Goal: Task Accomplishment & Management: Manage account settings

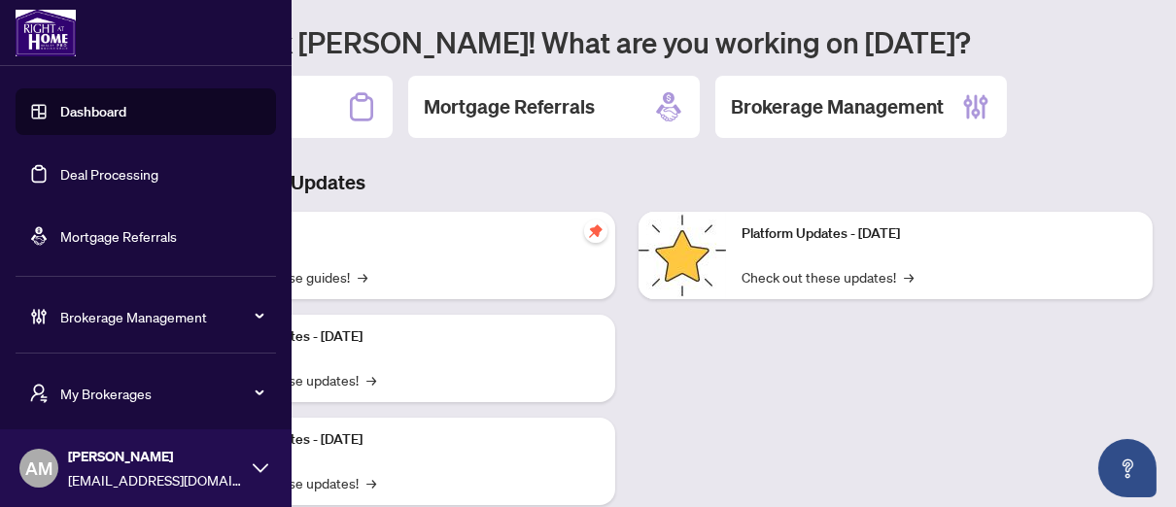
scroll to position [11, 0]
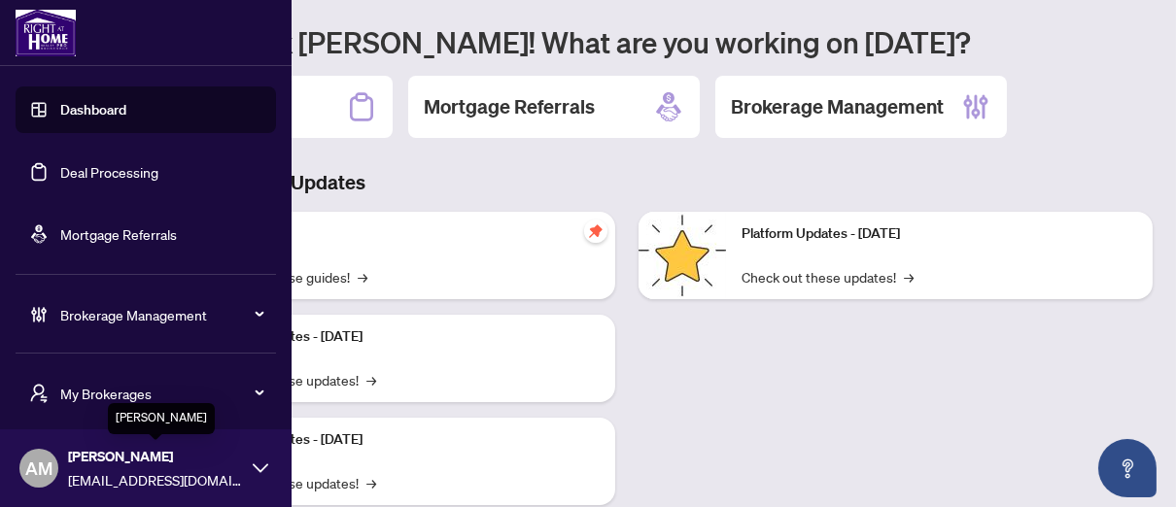
click at [163, 449] on span "[PERSON_NAME]" at bounding box center [155, 456] width 175 height 21
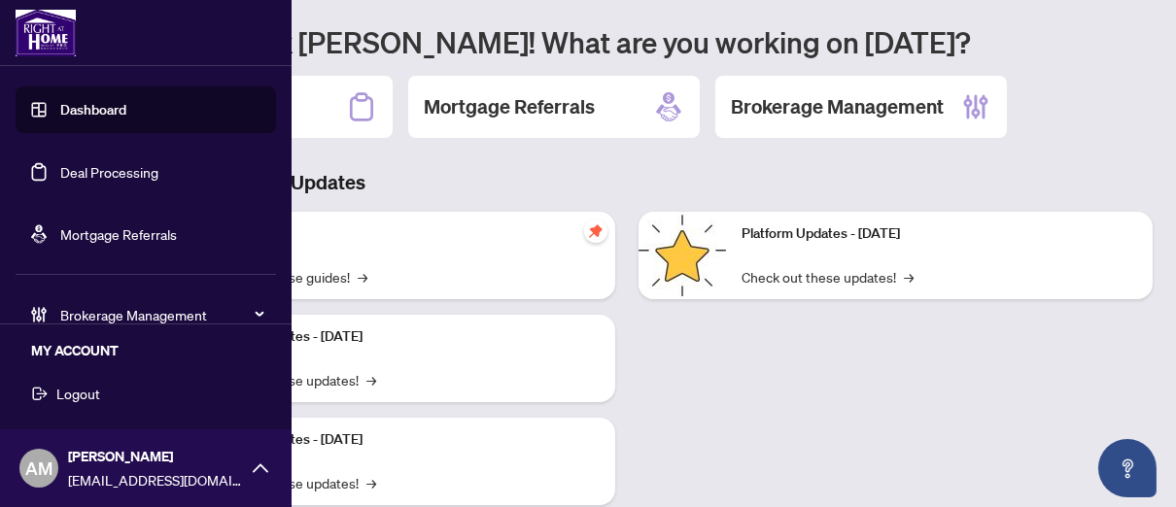
click at [184, 313] on span "Brokerage Management" at bounding box center [161, 314] width 202 height 21
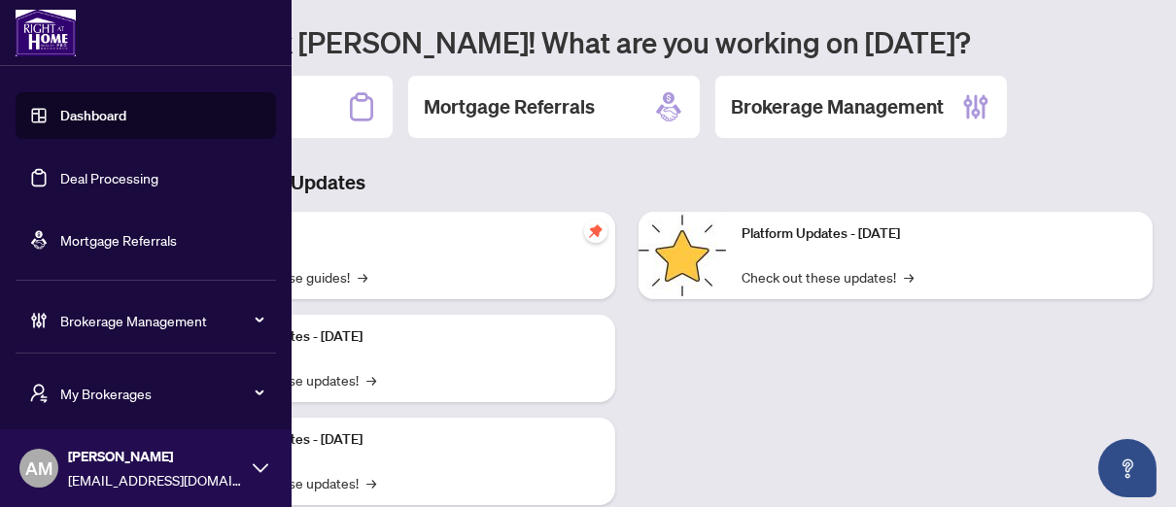
scroll to position [0, 0]
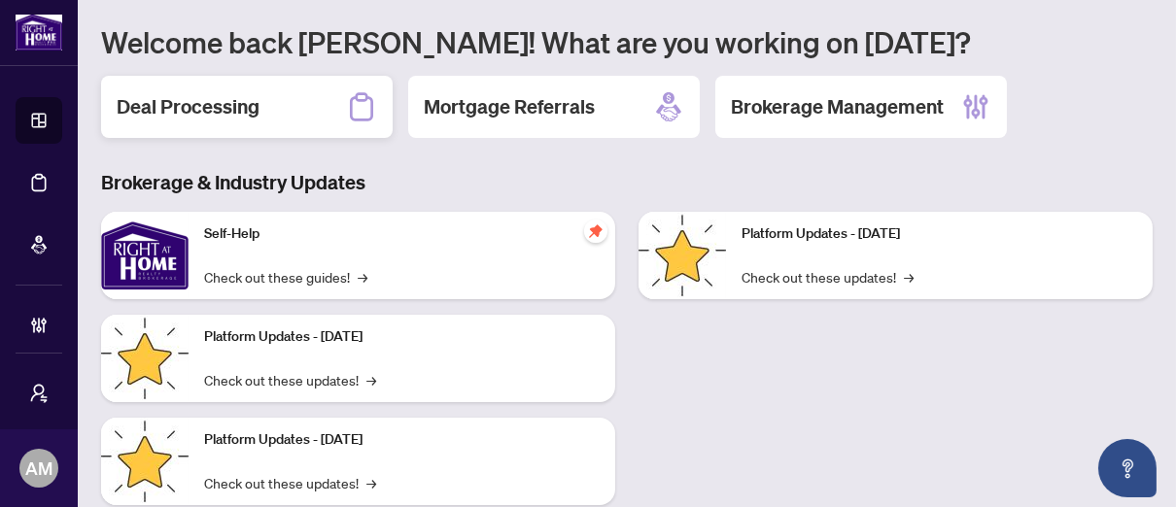
click at [183, 90] on div "Deal Processing" at bounding box center [247, 107] width 292 height 62
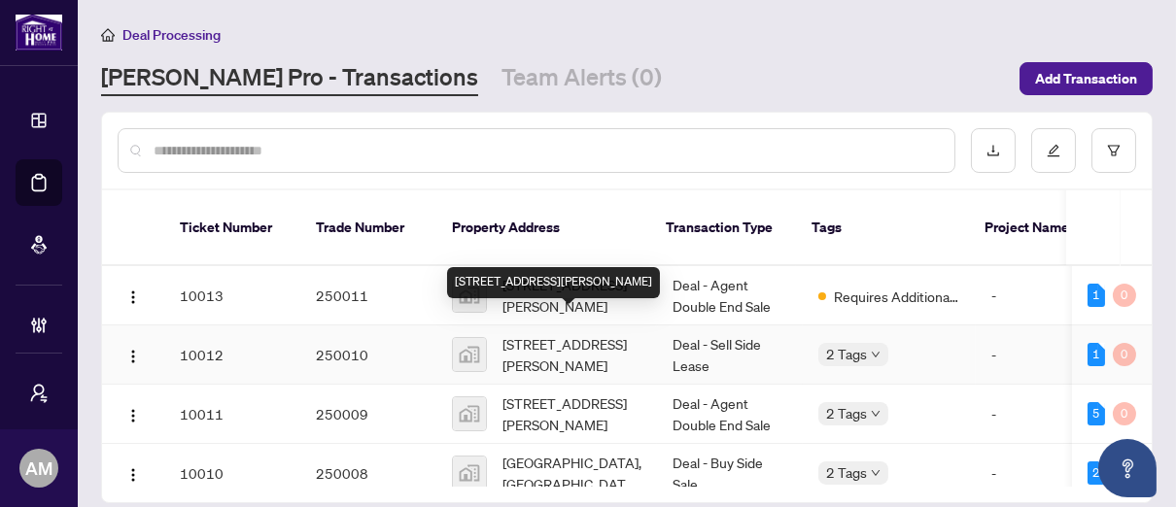
click at [544, 333] on span "[STREET_ADDRESS][PERSON_NAME]" at bounding box center [571, 354] width 139 height 43
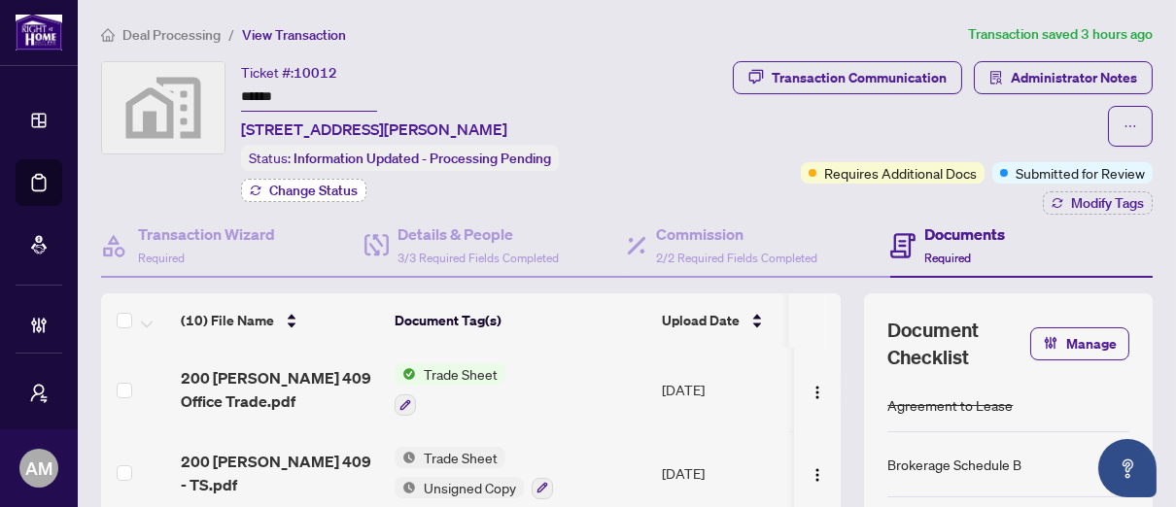
click at [323, 193] on span "Change Status" at bounding box center [313, 191] width 88 height 14
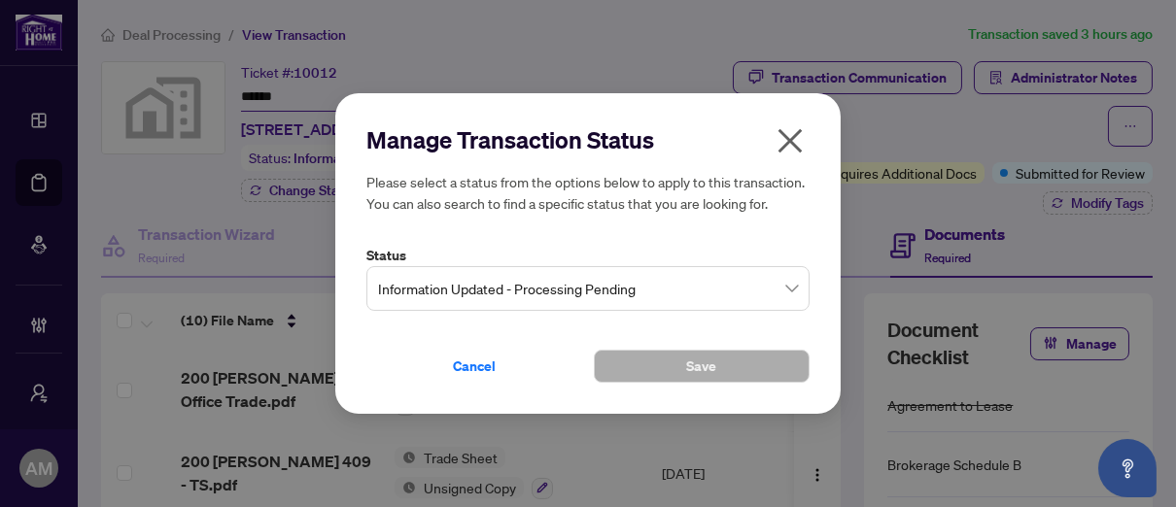
click at [532, 290] on span "Information Updated - Processing Pending" at bounding box center [588, 288] width 420 height 37
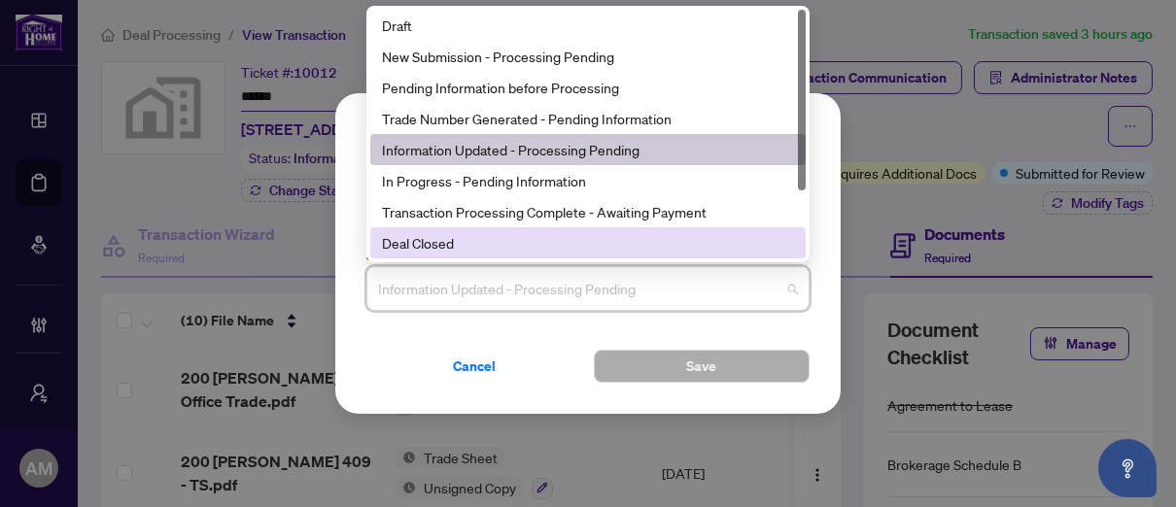
click at [446, 242] on div "Deal Closed" at bounding box center [588, 242] width 412 height 21
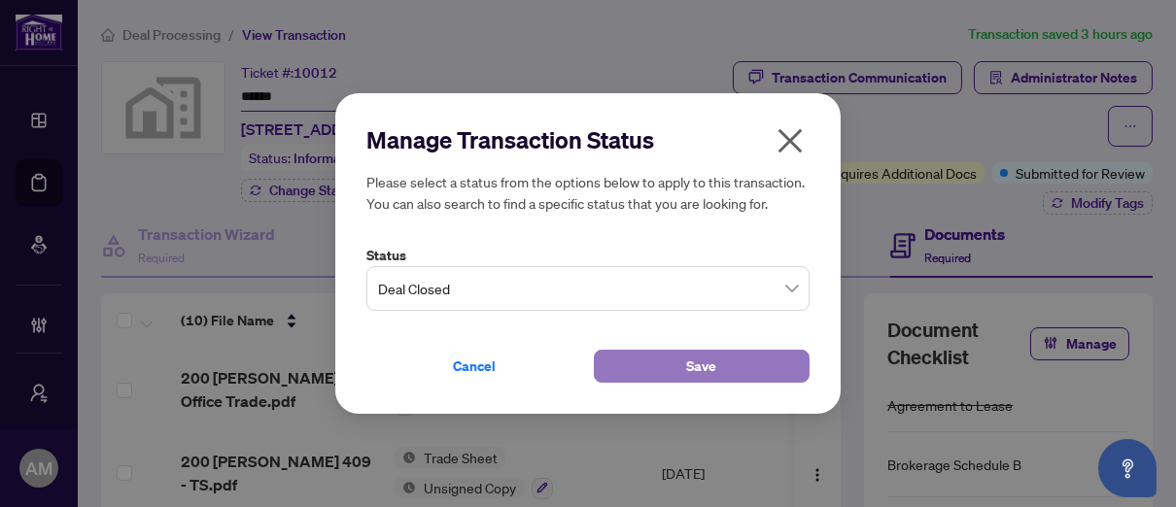
click at [722, 362] on button "Save" at bounding box center [702, 366] width 216 height 33
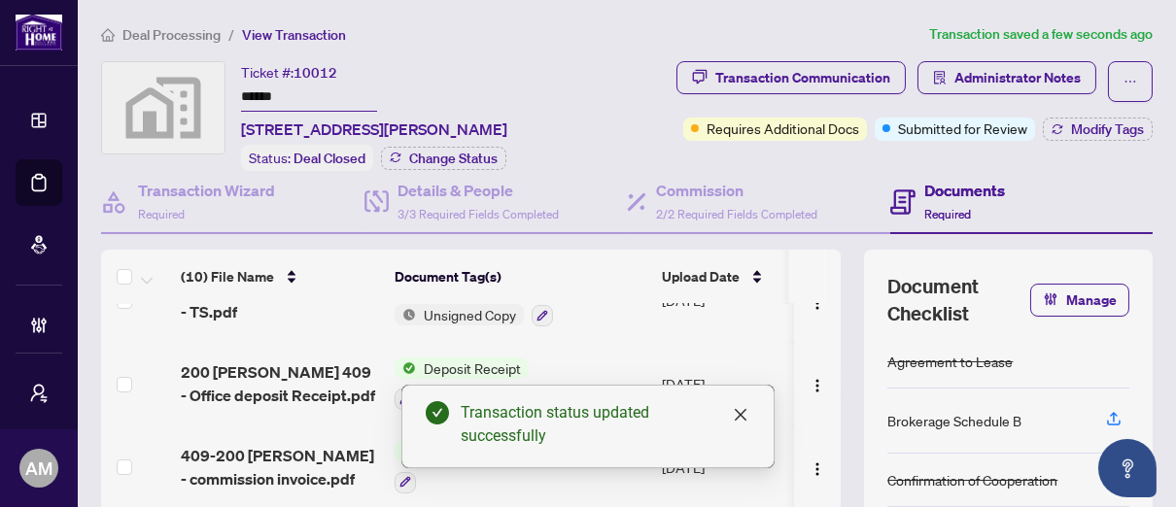
scroll to position [194, 0]
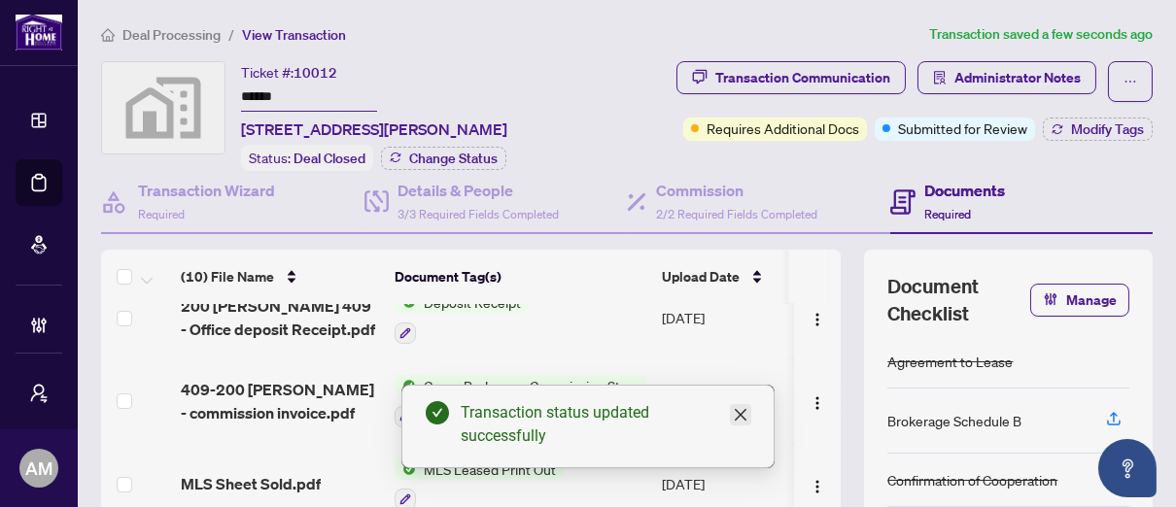
click at [737, 411] on icon "close" at bounding box center [741, 415] width 12 height 12
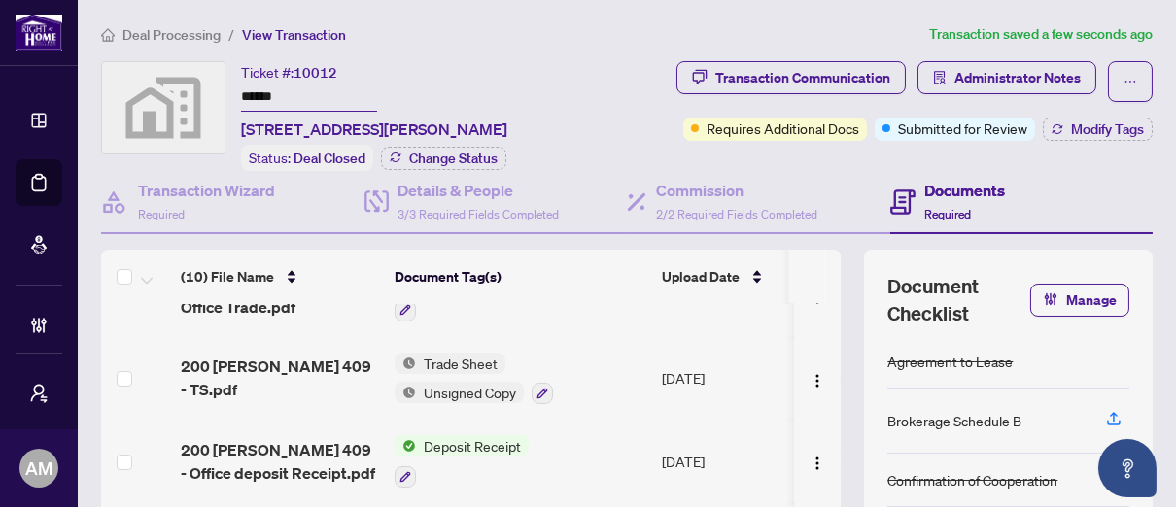
scroll to position [0, 0]
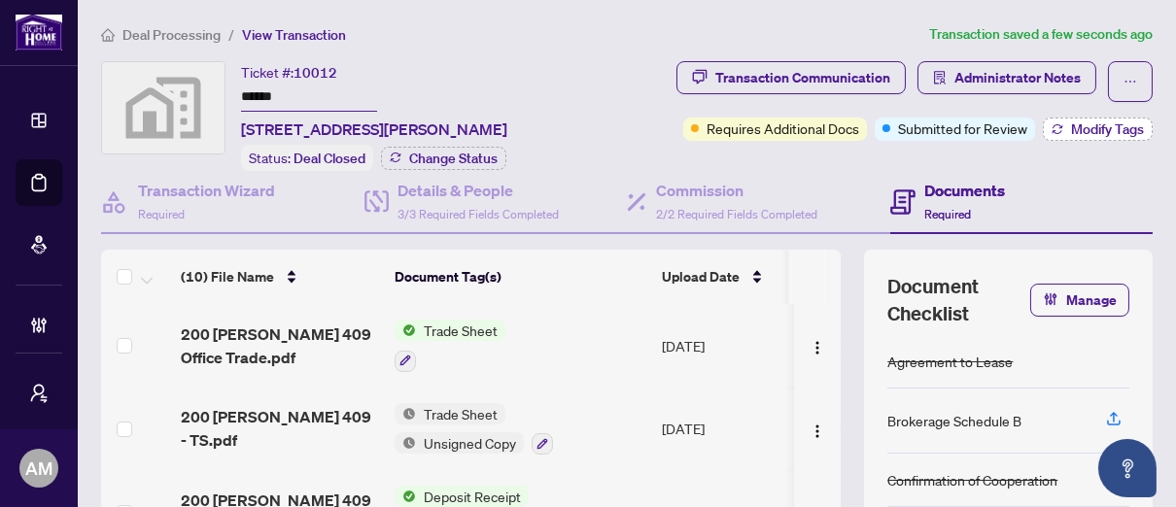
click at [1101, 122] on span "Modify Tags" at bounding box center [1107, 129] width 73 height 14
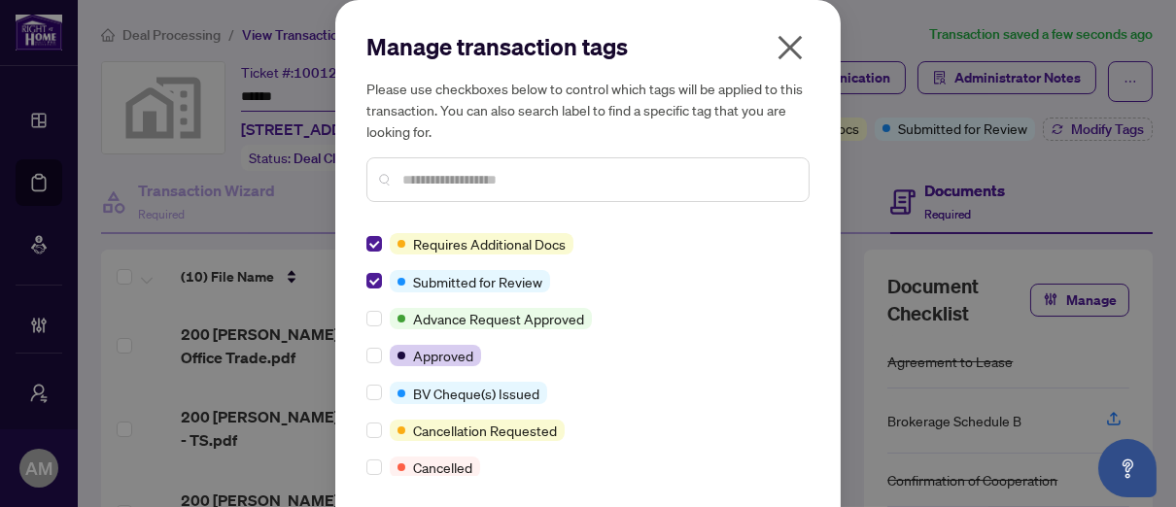
click at [780, 54] on icon "close" at bounding box center [789, 47] width 31 height 31
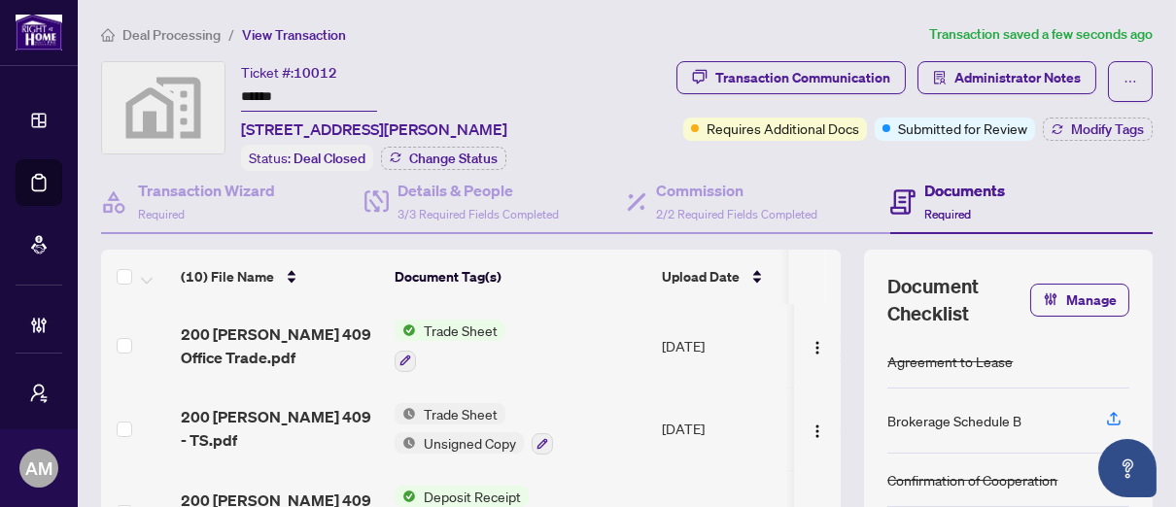
click at [456, 325] on span "Trade Sheet" at bounding box center [460, 330] width 89 height 21
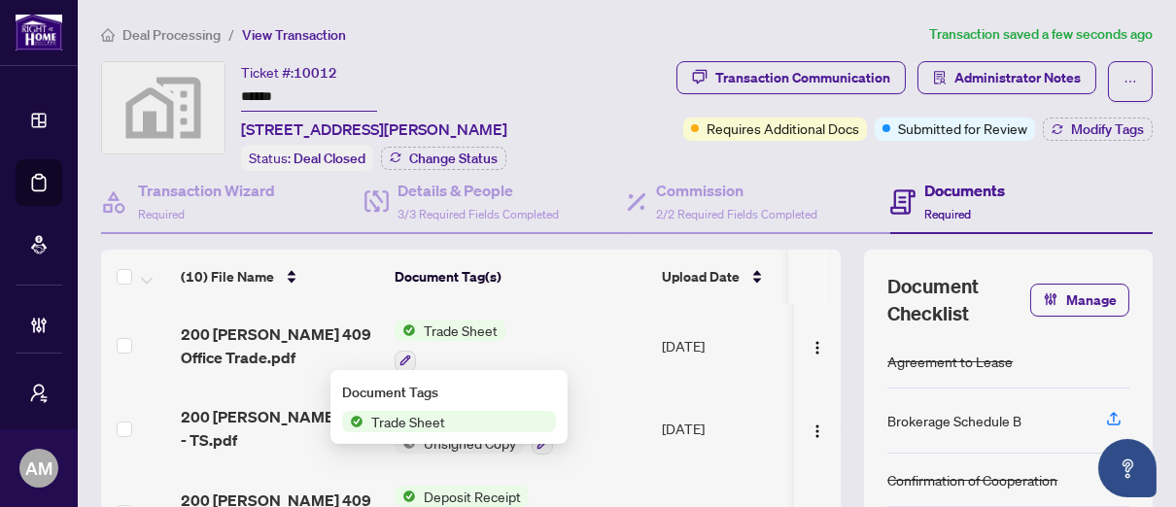
click at [214, 337] on span "200 [PERSON_NAME] 409 Office Trade.pdf" at bounding box center [280, 346] width 198 height 47
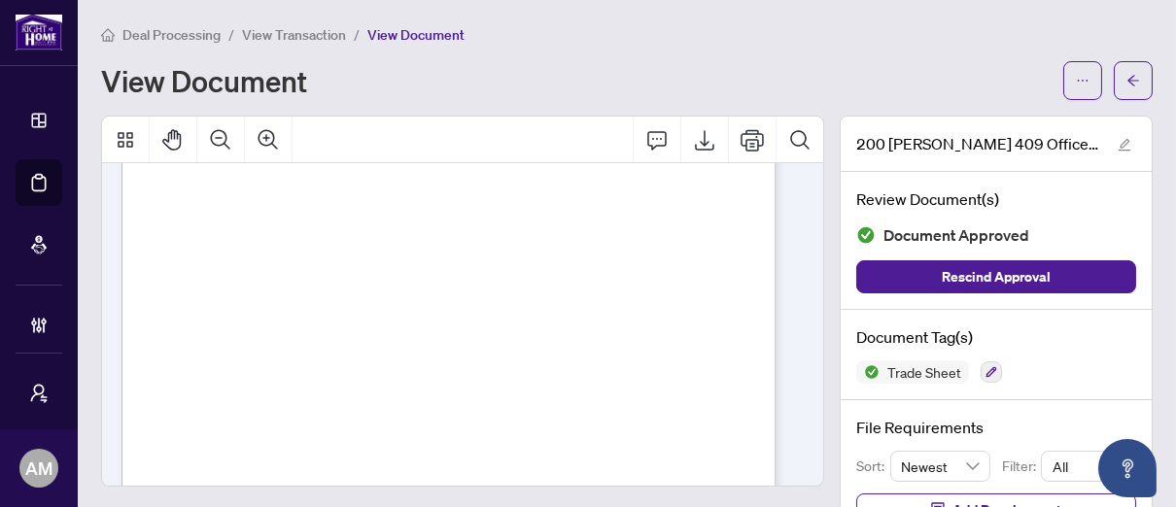
scroll to position [188, 0]
click at [1126, 88] on span "button" at bounding box center [1133, 80] width 14 height 31
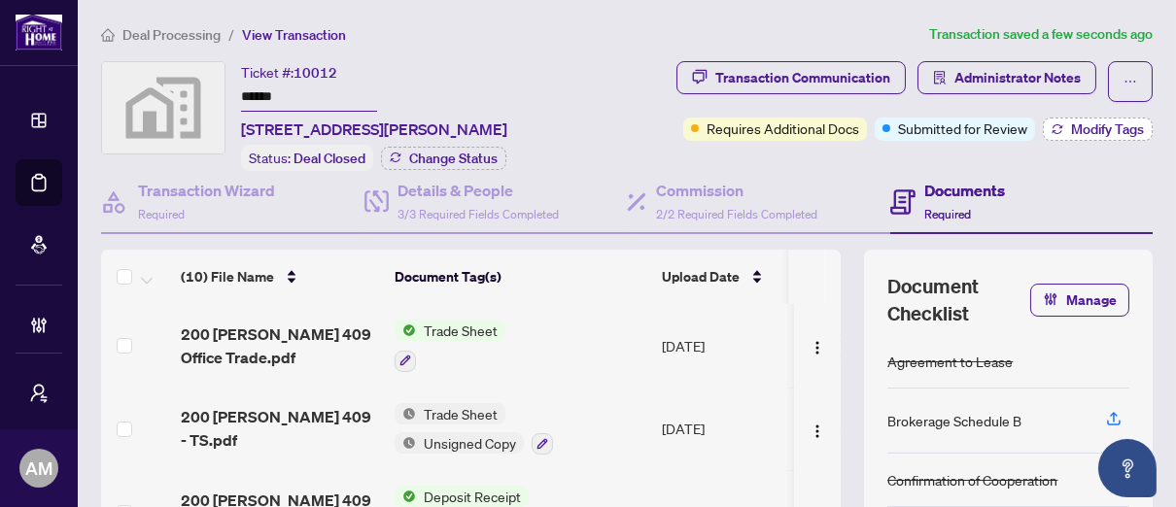
click at [1073, 129] on span "Modify Tags" at bounding box center [1107, 129] width 73 height 14
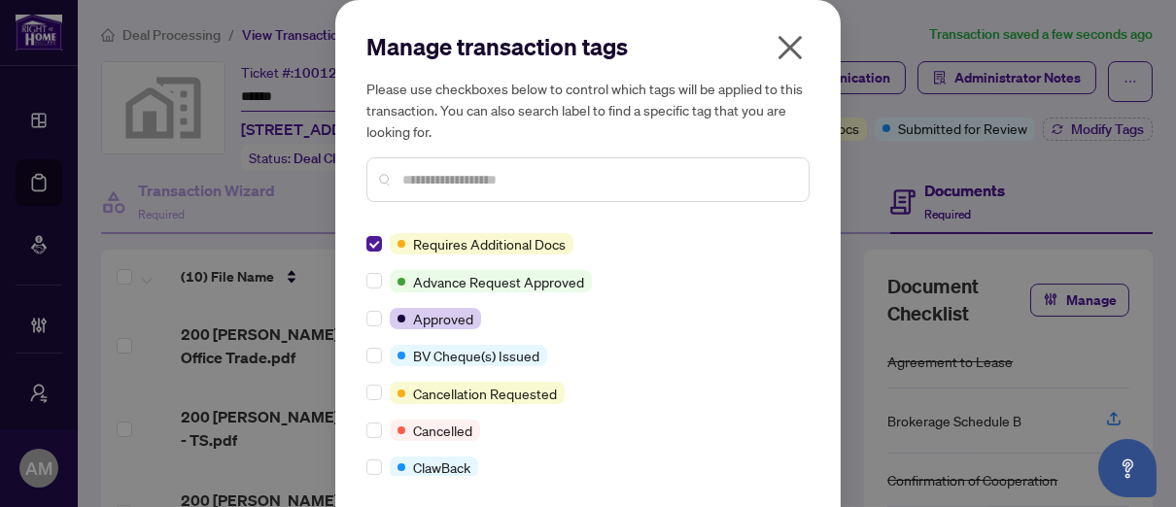
click at [774, 51] on icon "close" at bounding box center [789, 47] width 31 height 31
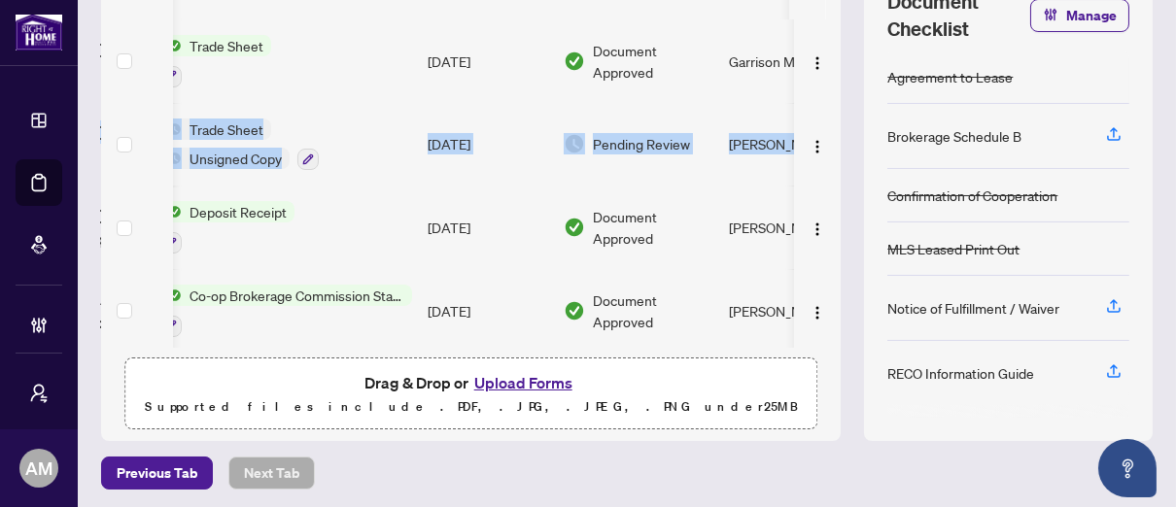
scroll to position [0, 326]
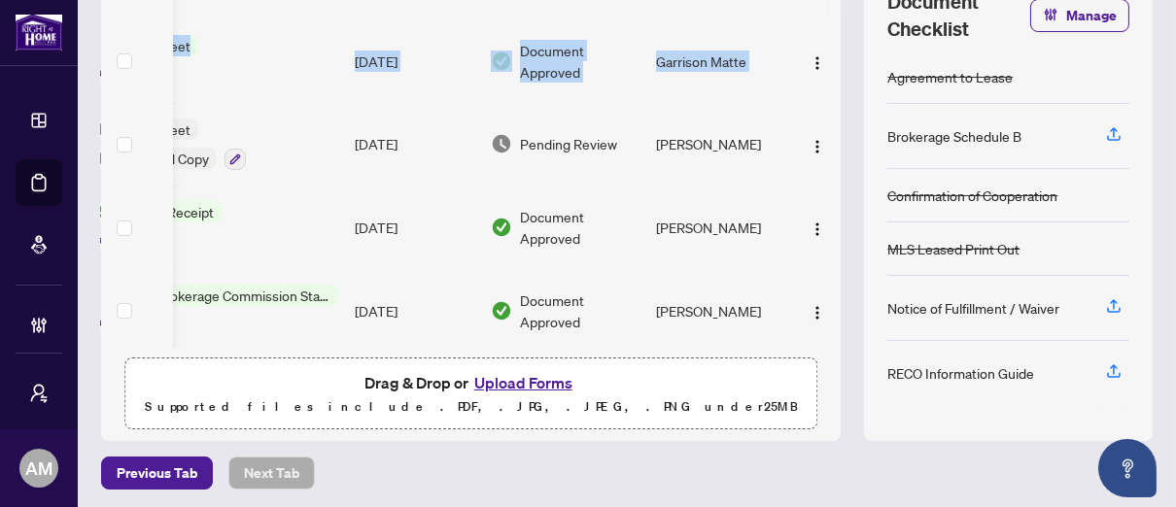
drag, startPoint x: 819, startPoint y: 94, endPoint x: 720, endPoint y: 208, distance: 150.8
click at [791, 153] on tbody "(10) File Name Document Tag(s) Upload Date Status Uploaded By 200 [PERSON_NAME]…" at bounding box center [317, 435] width 1046 height 832
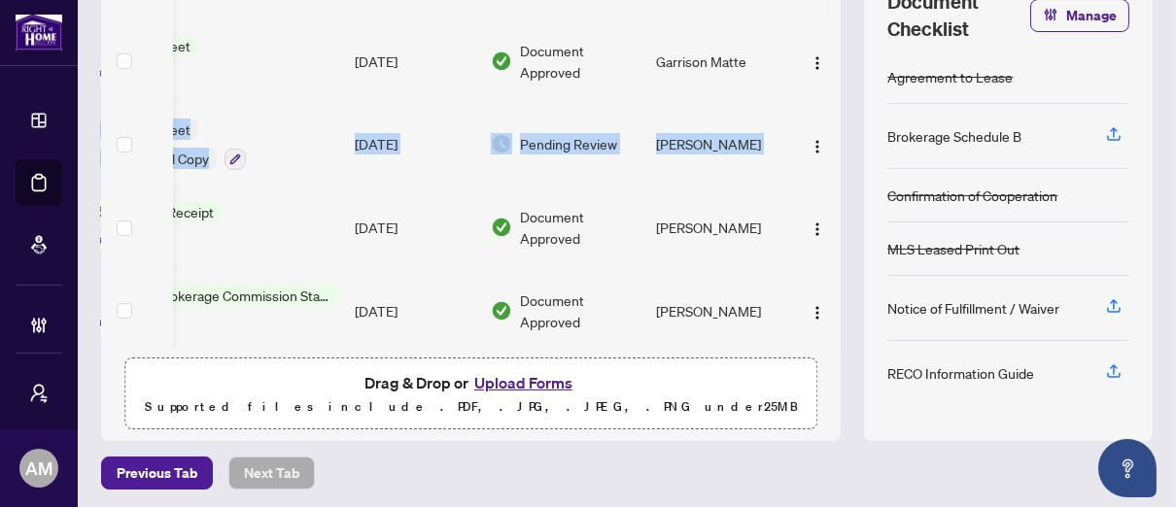
click at [491, 228] on img at bounding box center [501, 227] width 21 height 21
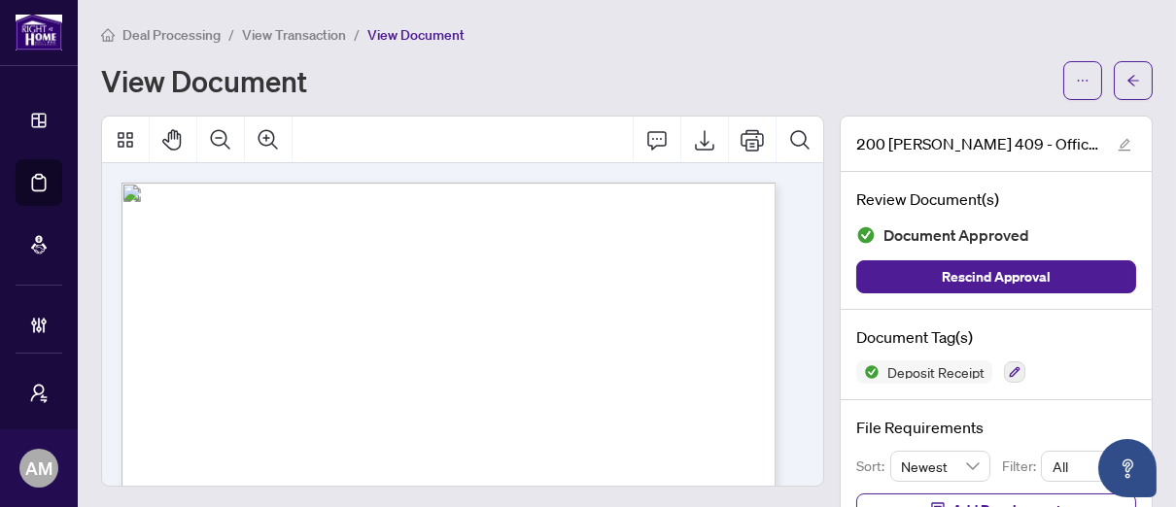
click at [326, 31] on span "View Transaction" at bounding box center [294, 34] width 104 height 17
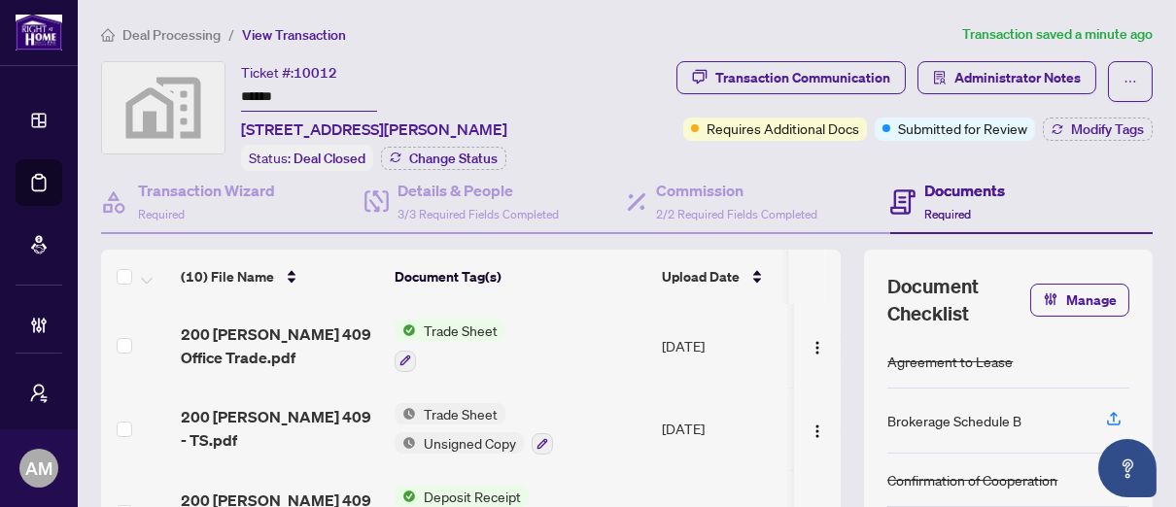
click at [158, 27] on span "Deal Processing" at bounding box center [171, 34] width 98 height 17
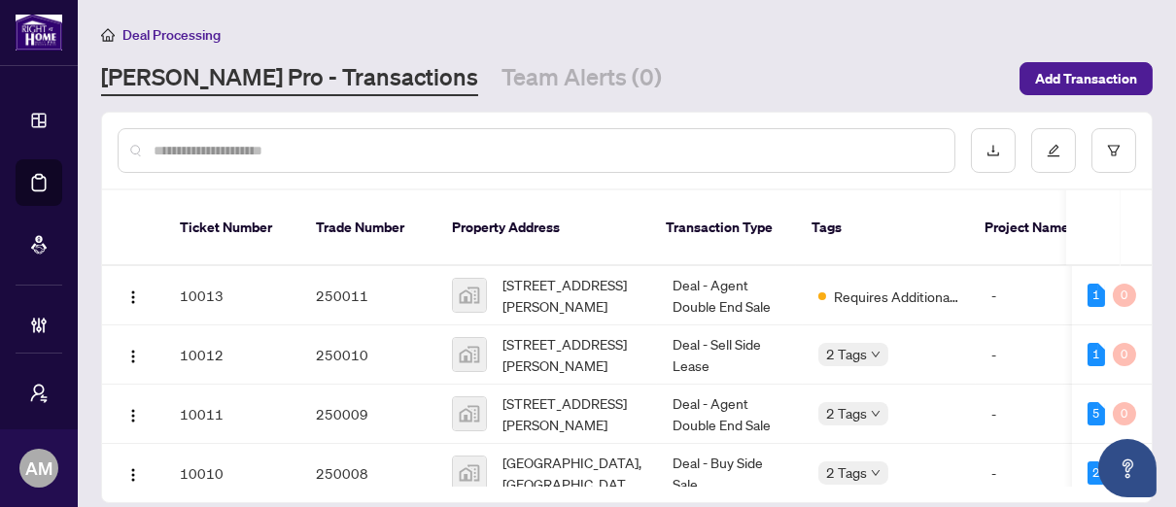
click at [392, 124] on div at bounding box center [626, 151] width 1049 height 76
click at [635, 164] on div at bounding box center [537, 150] width 838 height 45
click at [633, 137] on div at bounding box center [537, 150] width 838 height 45
click at [299, 132] on div at bounding box center [537, 150] width 838 height 45
click at [196, 162] on div at bounding box center [537, 150] width 838 height 45
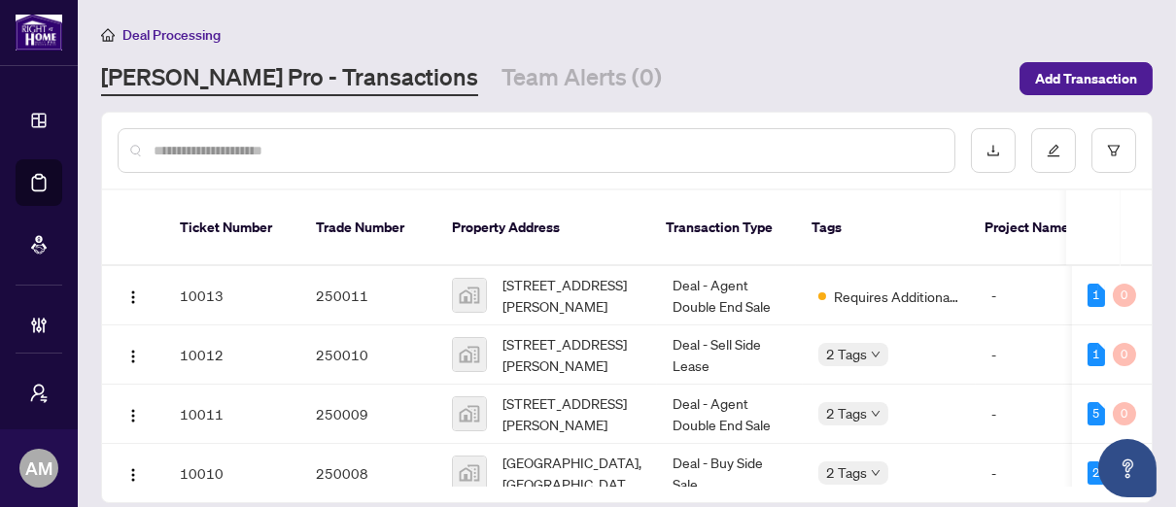
click at [123, 153] on div at bounding box center [537, 150] width 838 height 45
drag, startPoint x: 136, startPoint y: 143, endPoint x: 150, endPoint y: 141, distance: 13.7
click at [136, 143] on div at bounding box center [537, 150] width 838 height 45
click at [218, 132] on div at bounding box center [537, 150] width 838 height 45
click at [215, 144] on input "text" at bounding box center [546, 150] width 785 height 21
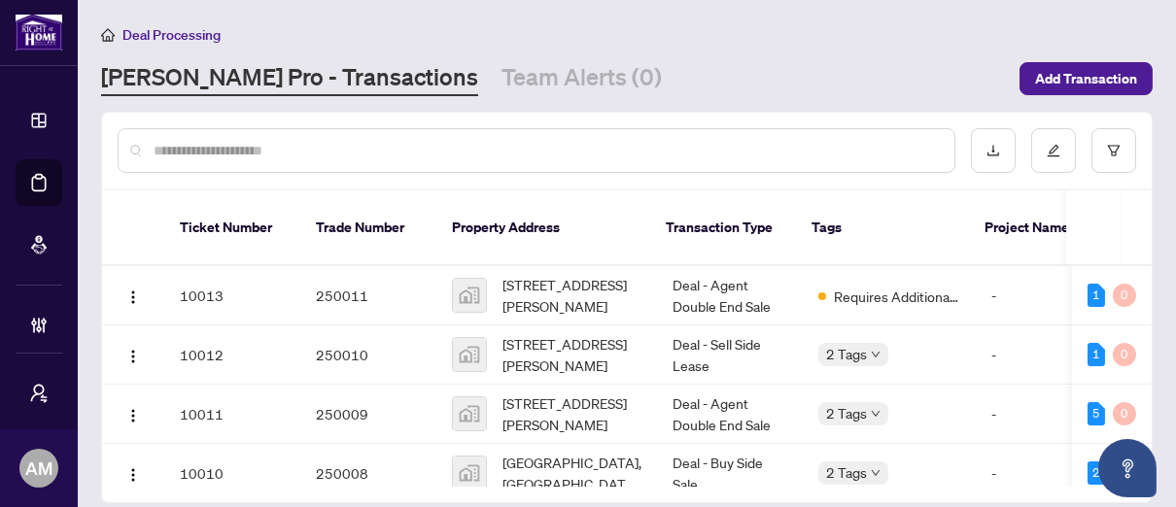
click at [215, 144] on input "text" at bounding box center [546, 150] width 785 height 21
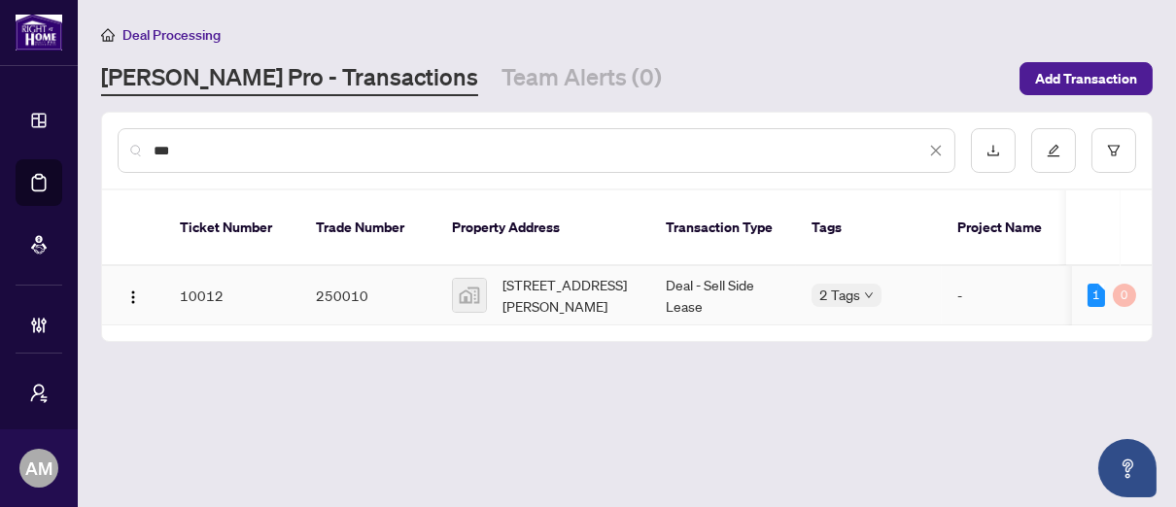
type input "***"
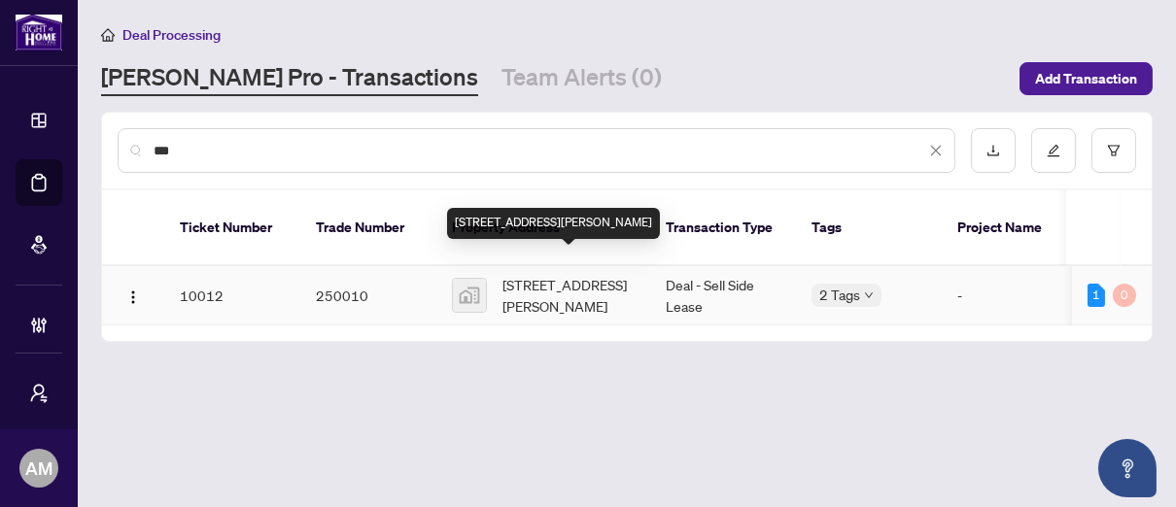
click at [558, 279] on span "[STREET_ADDRESS][PERSON_NAME]" at bounding box center [568, 295] width 132 height 43
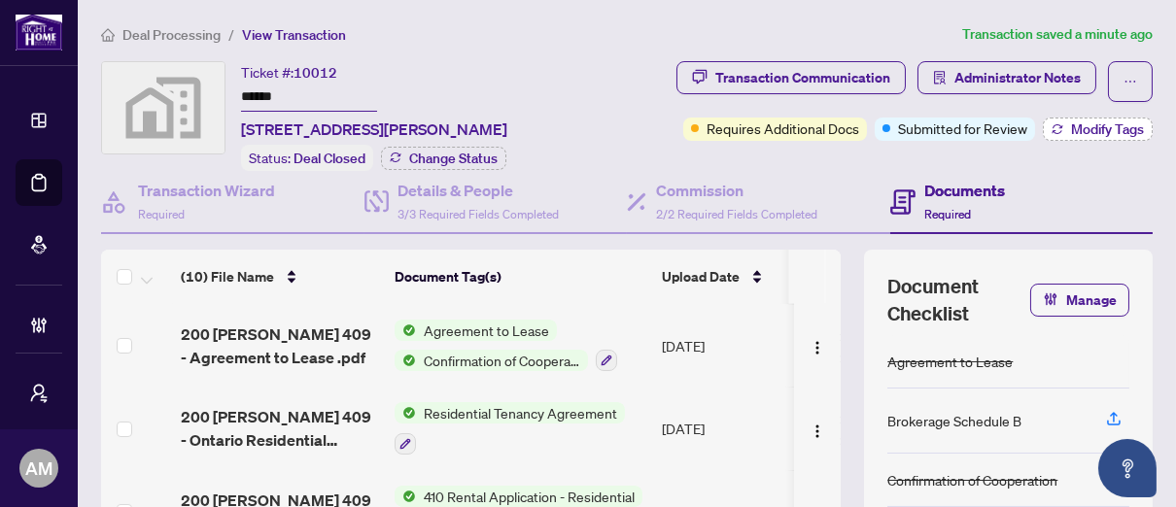
click at [1071, 130] on span "Modify Tags" at bounding box center [1107, 129] width 73 height 14
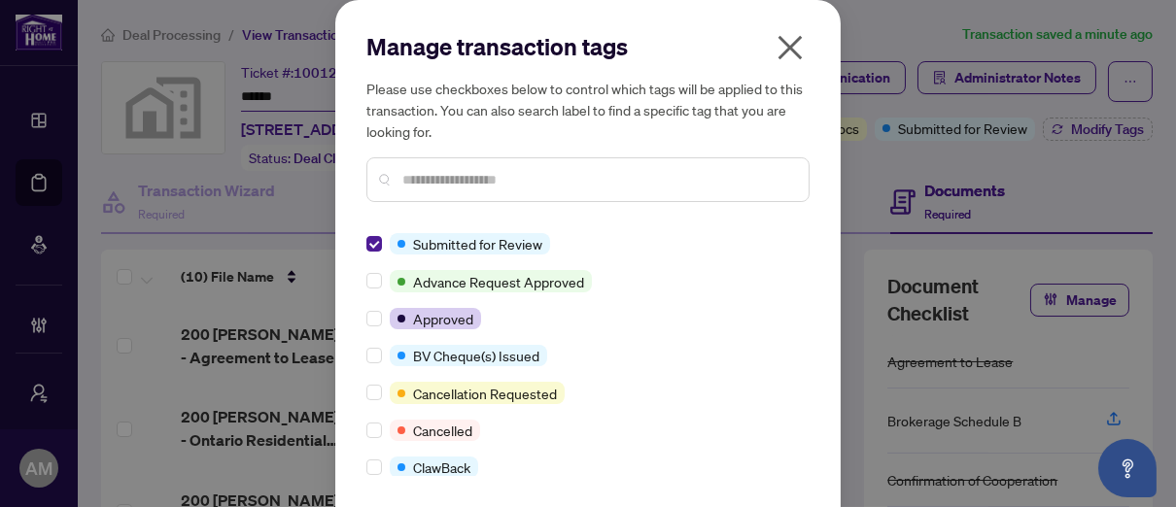
click at [375, 246] on div at bounding box center [377, 243] width 23 height 21
click at [421, 187] on input "text" at bounding box center [597, 179] width 391 height 21
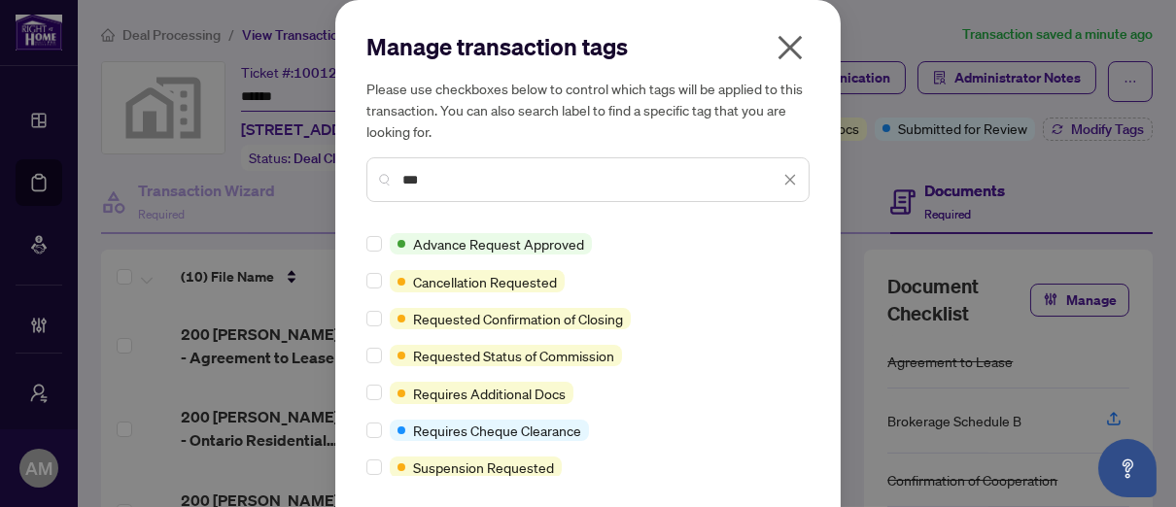
type input "***"
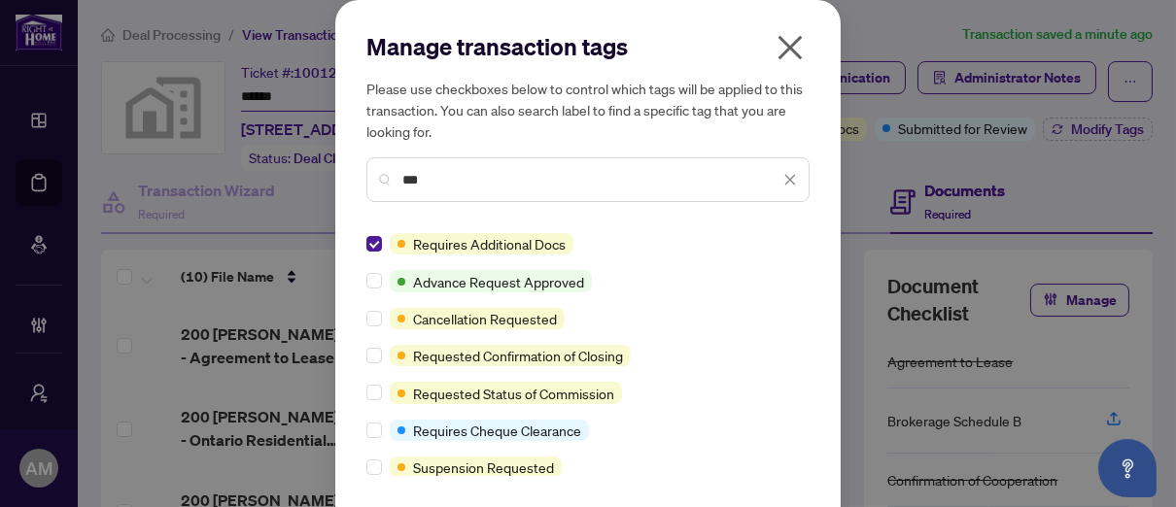
drag, startPoint x: 422, startPoint y: 182, endPoint x: 370, endPoint y: 181, distance: 51.5
click at [370, 181] on div "***" at bounding box center [587, 179] width 443 height 45
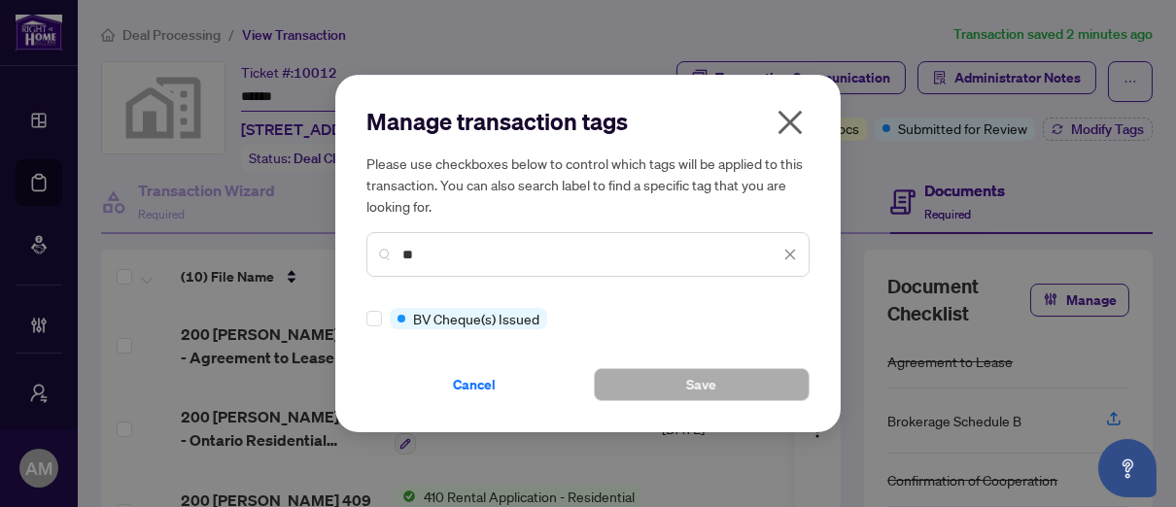
click at [382, 315] on div at bounding box center [377, 318] width 23 height 21
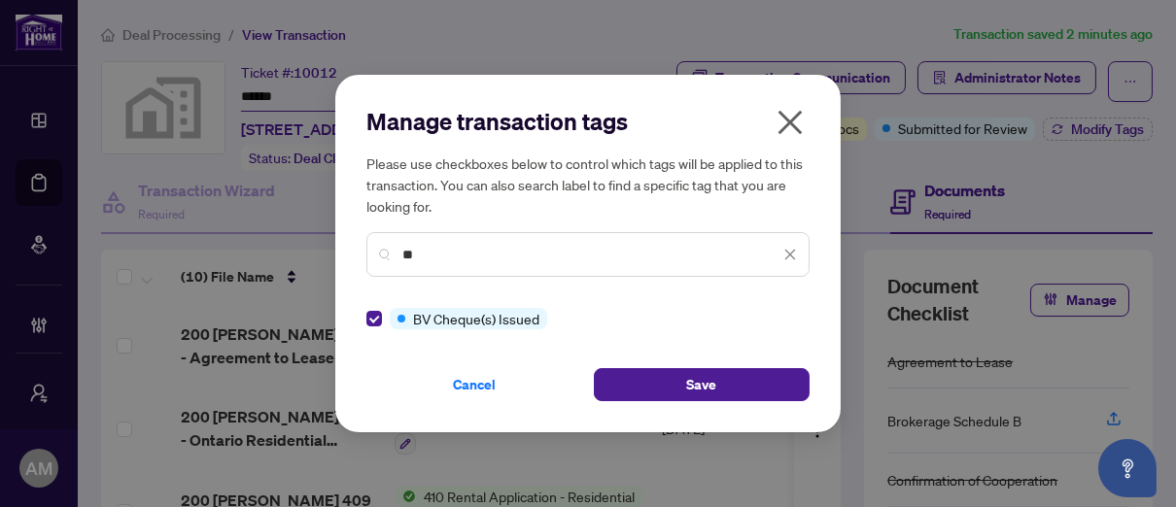
drag, startPoint x: 486, startPoint y: 263, endPoint x: 422, endPoint y: 263, distance: 64.1
click at [422, 263] on input "**" at bounding box center [590, 254] width 377 height 21
type input "*"
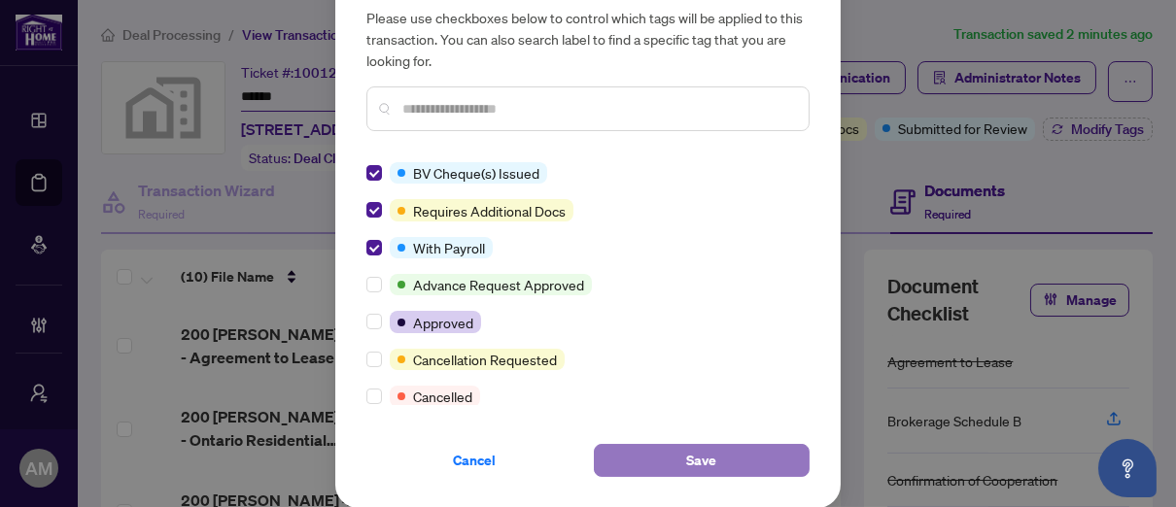
click at [703, 461] on span "Save" at bounding box center [702, 460] width 30 height 31
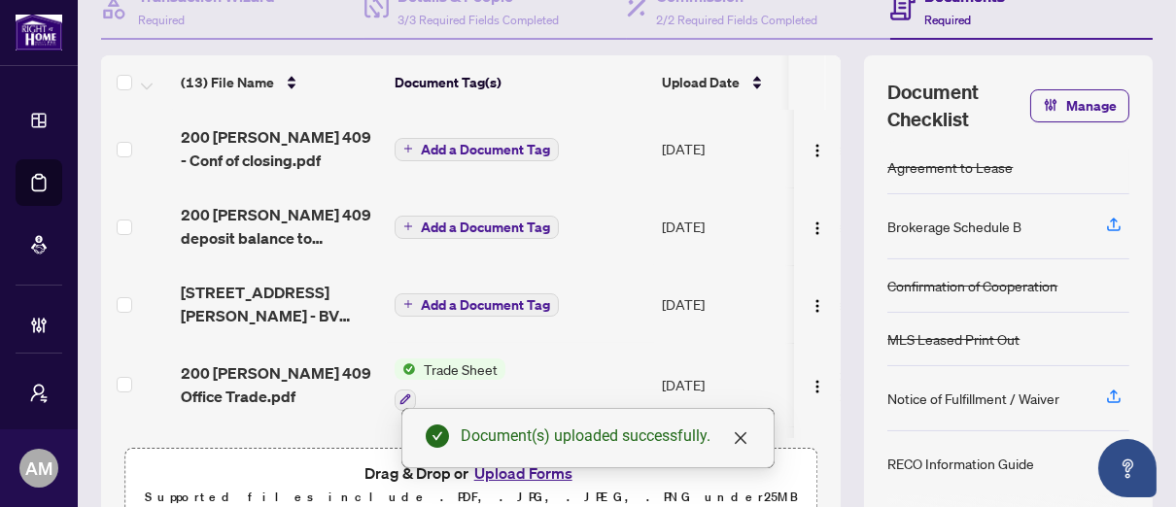
click at [448, 143] on span "Add a Document Tag" at bounding box center [485, 150] width 129 height 14
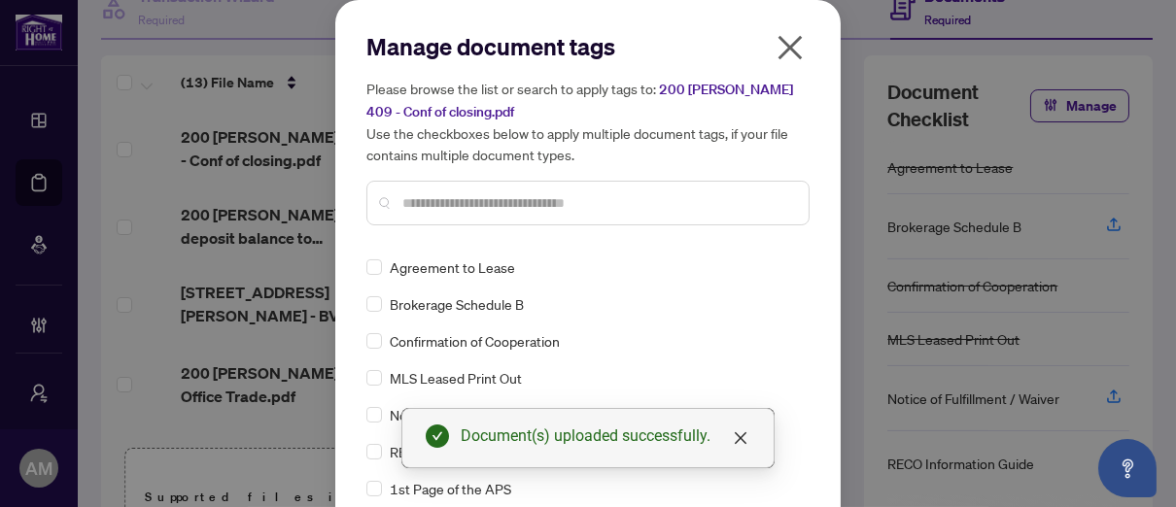
click at [447, 200] on input "text" at bounding box center [597, 202] width 391 height 21
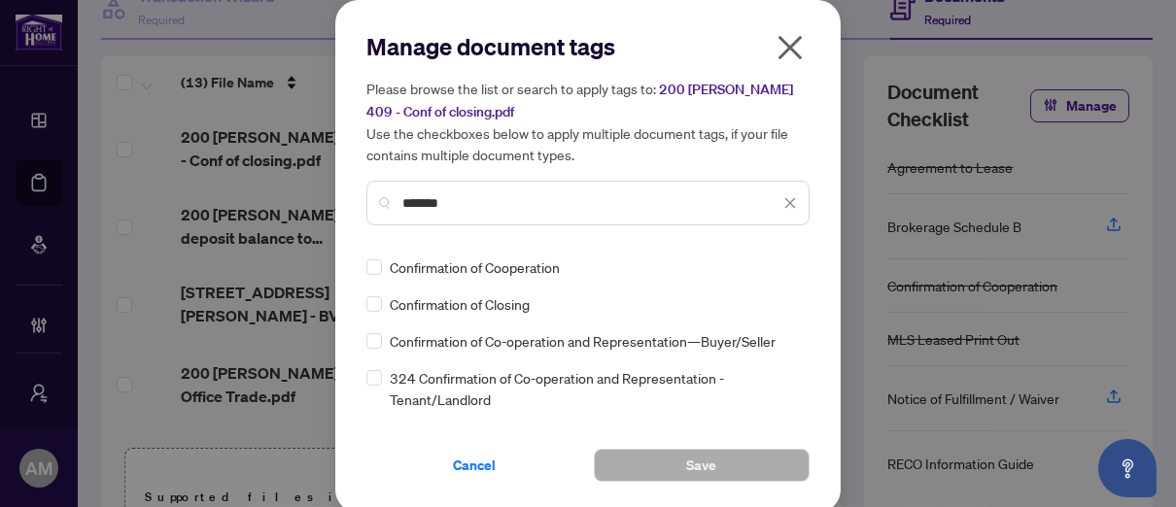
type input "*******"
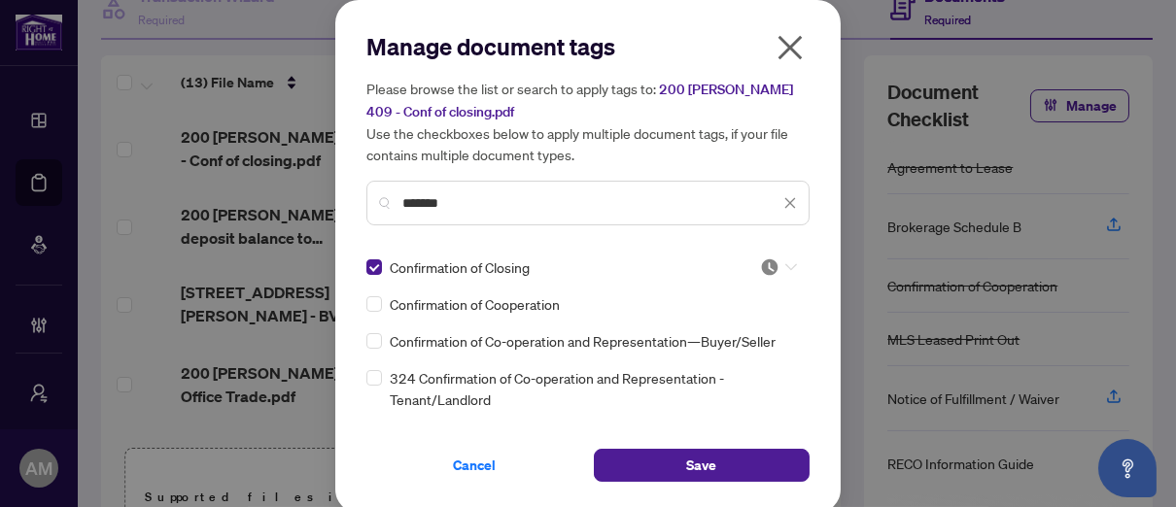
click at [787, 263] on icon at bounding box center [791, 267] width 12 height 8
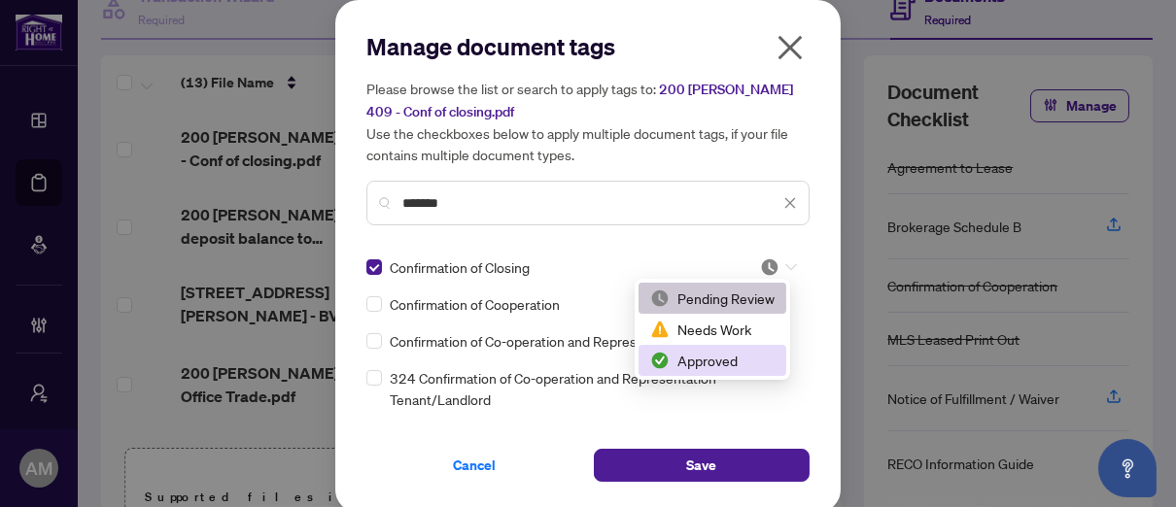
click at [717, 357] on div "Approved" at bounding box center [712, 360] width 124 height 21
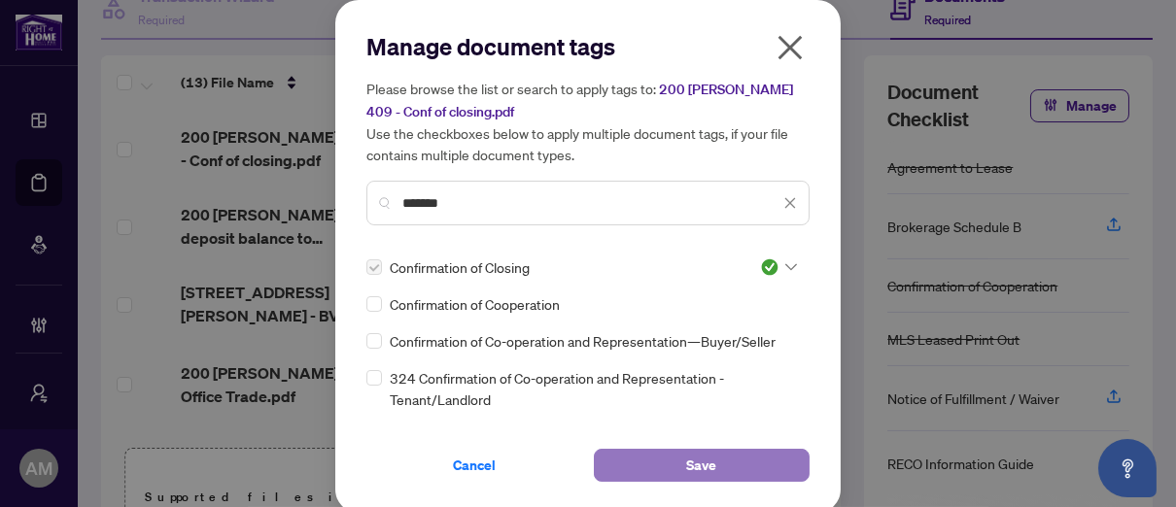
click at [705, 463] on span "Save" at bounding box center [702, 465] width 30 height 31
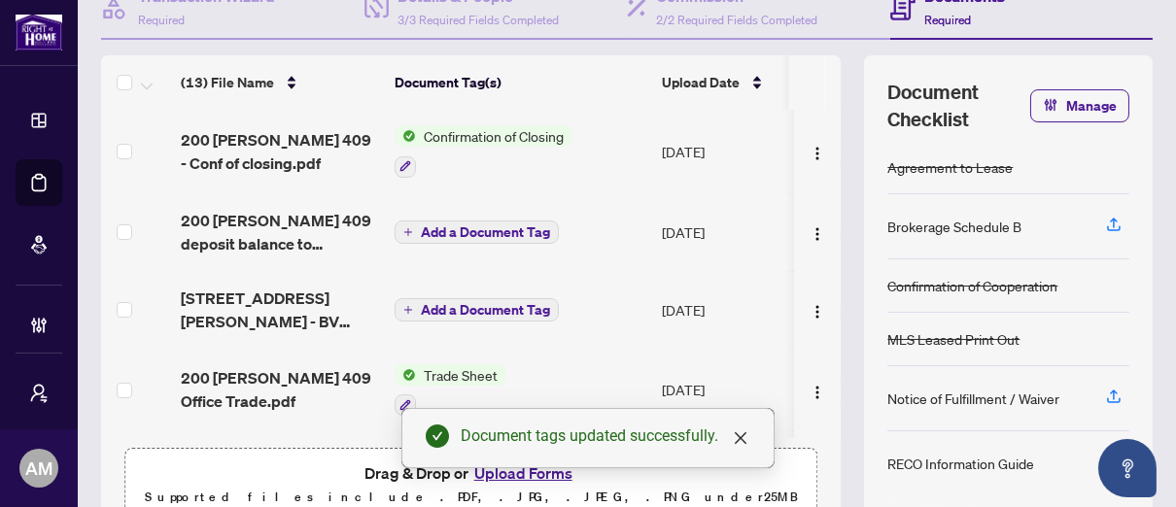
click at [494, 231] on span "Add a Document Tag" at bounding box center [485, 232] width 129 height 14
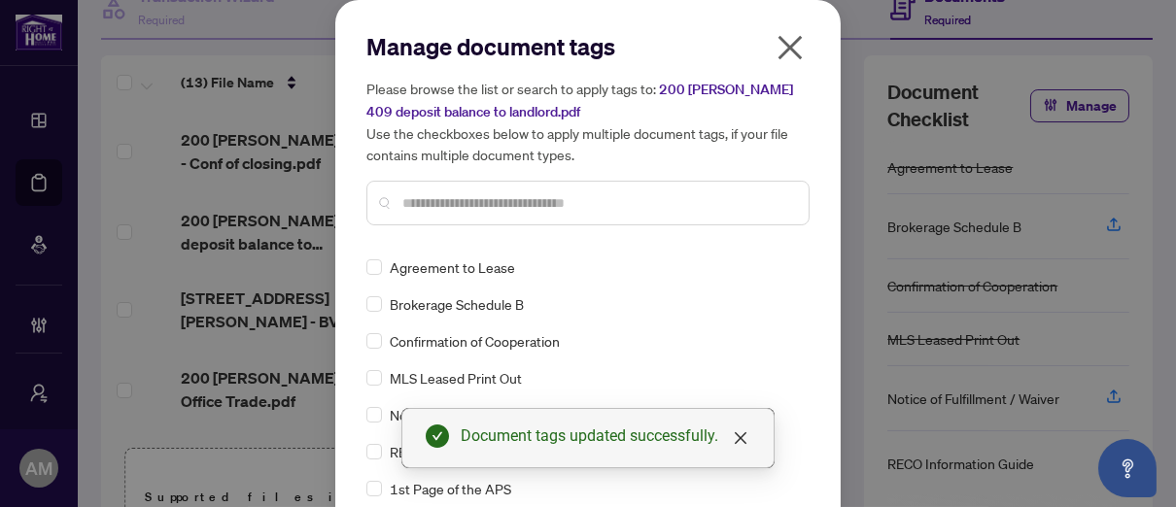
click at [487, 203] on input "text" at bounding box center [597, 202] width 391 height 21
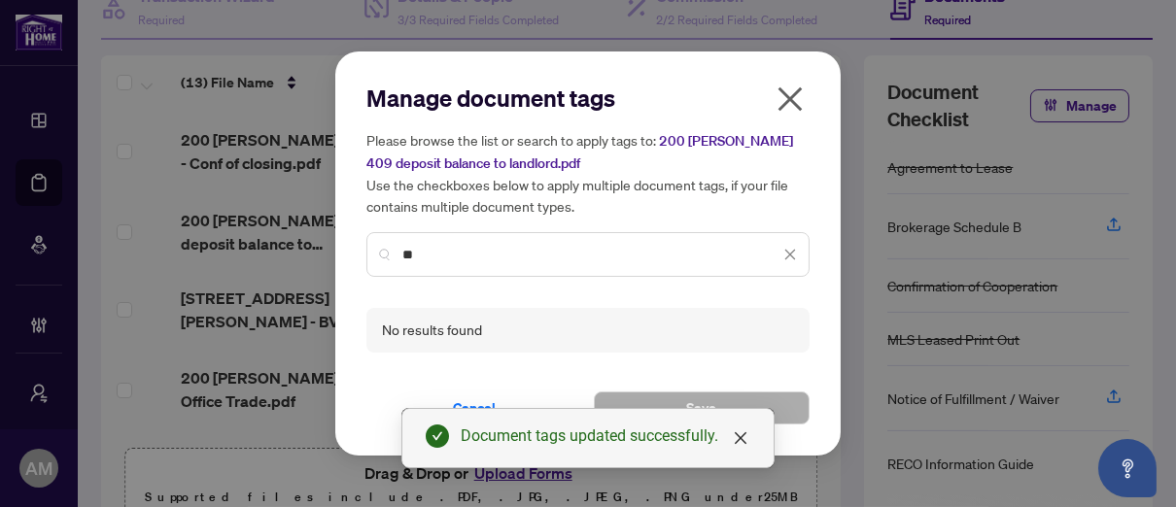
type input "*"
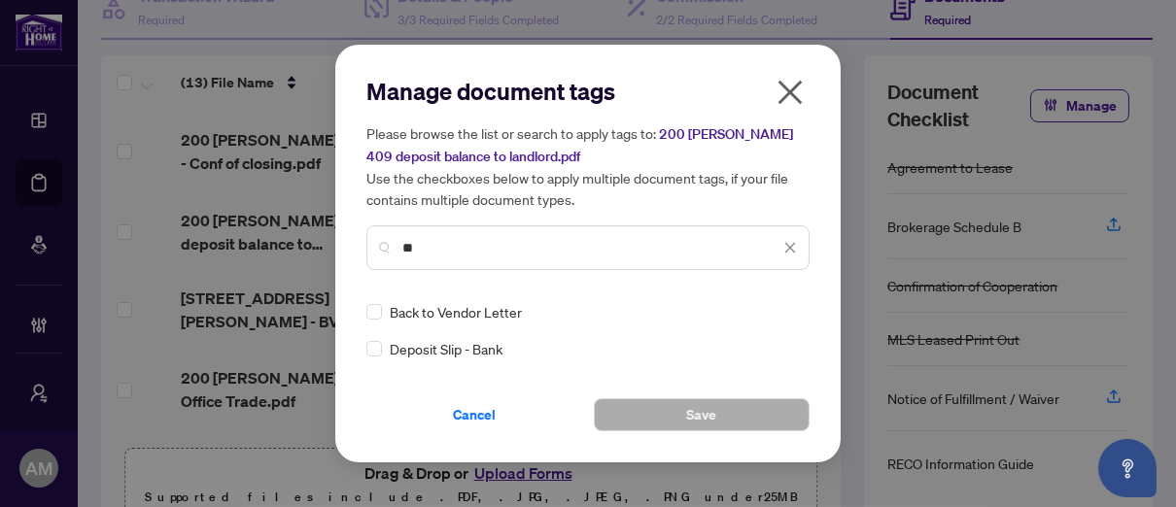
type input "*"
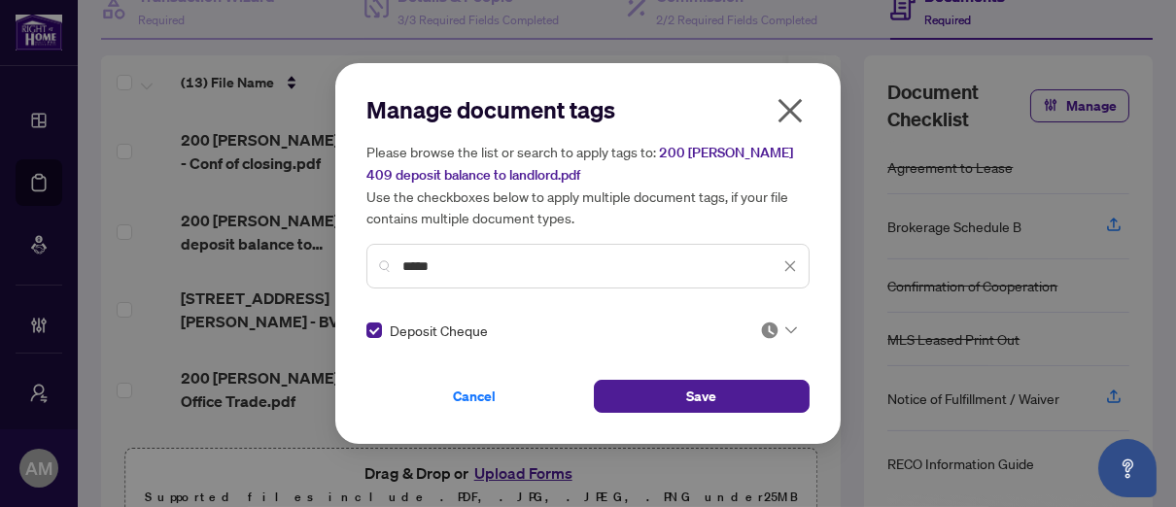
click at [786, 326] on icon at bounding box center [791, 330] width 12 height 8
click at [466, 261] on input "*****" at bounding box center [590, 266] width 377 height 21
drag, startPoint x: 464, startPoint y: 263, endPoint x: 399, endPoint y: 263, distance: 65.1
click at [399, 263] on div "*****" at bounding box center [587, 266] width 443 height 45
type input "*"
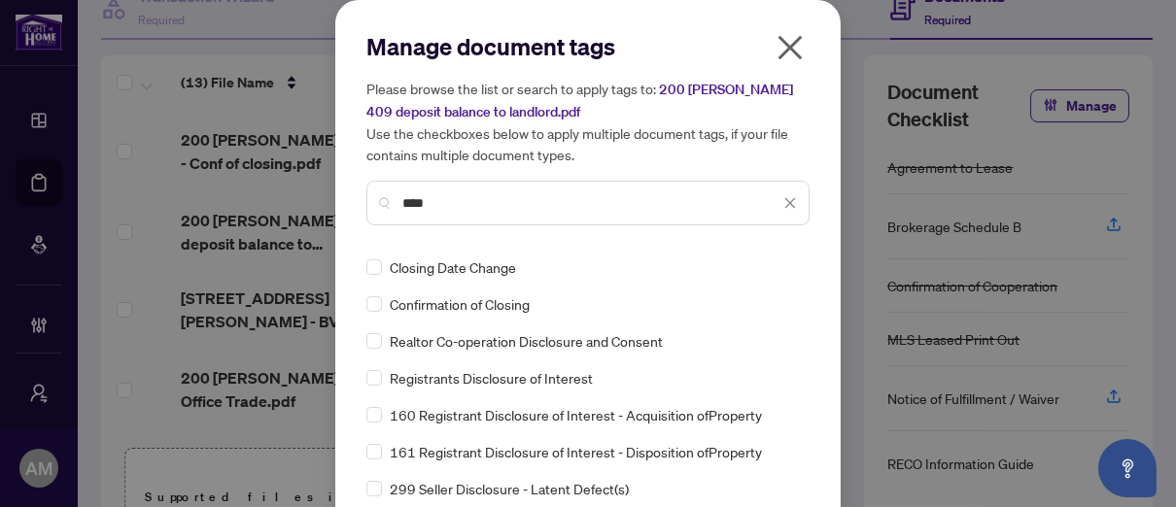
click at [432, 193] on input "****" at bounding box center [590, 202] width 377 height 21
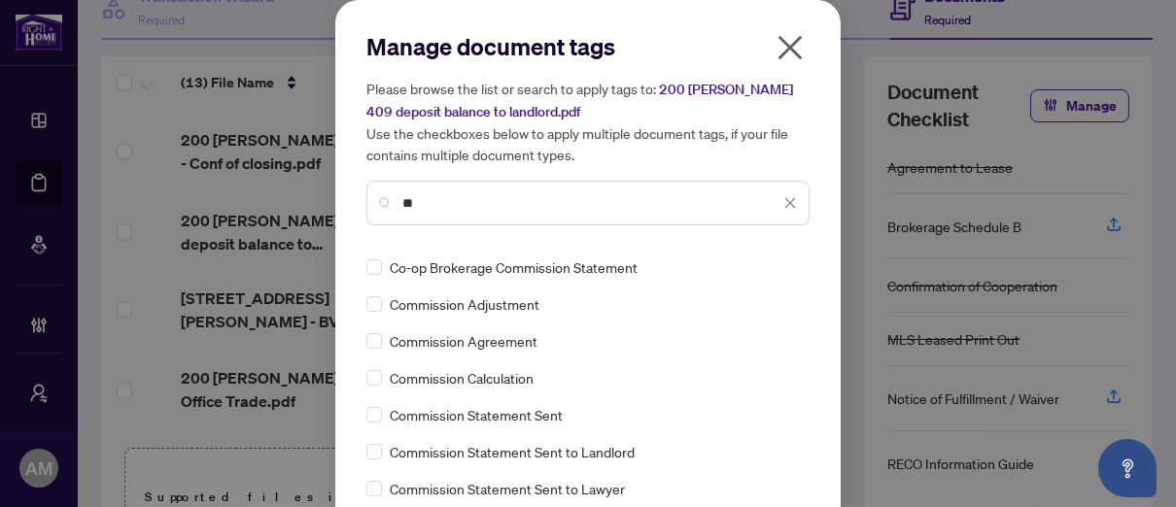
type input "*"
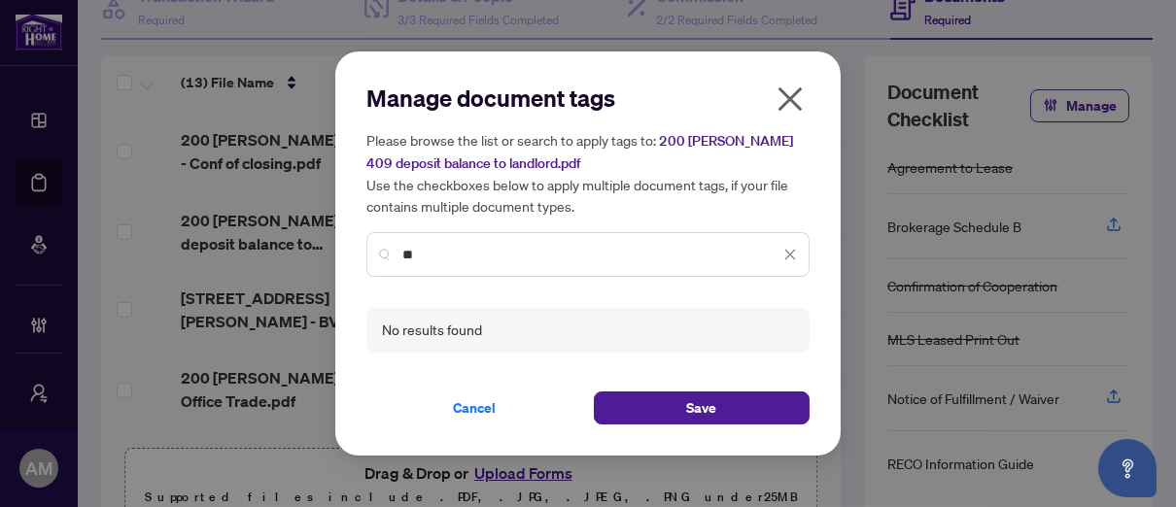
type input "*"
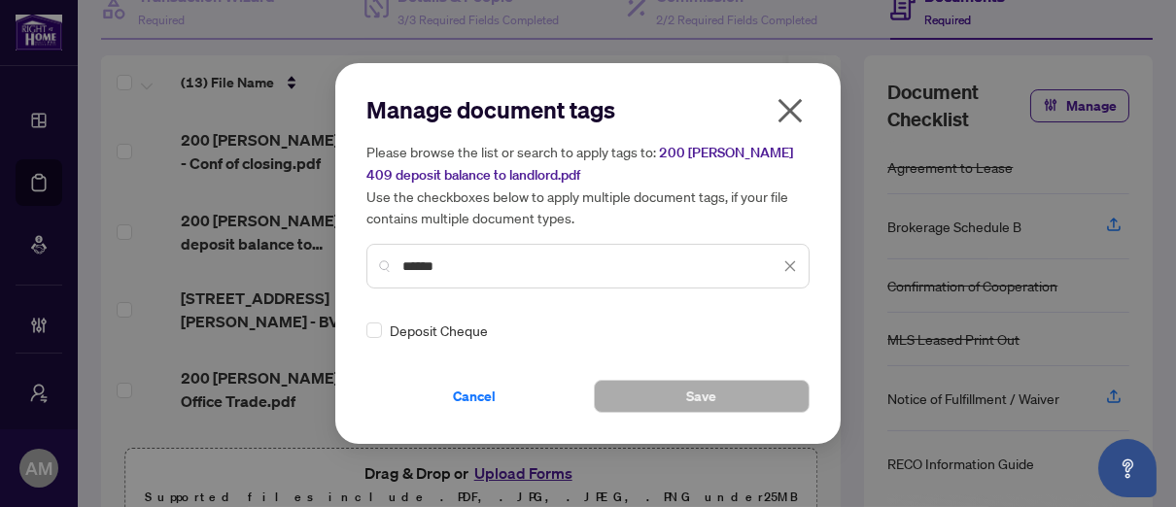
click at [464, 271] on input "******" at bounding box center [590, 266] width 377 height 21
drag, startPoint x: 464, startPoint y: 271, endPoint x: 320, endPoint y: 269, distance: 144.8
click at [320, 269] on div "Manage document tags Please browse the list or search to apply tags to: 200 [PE…" at bounding box center [588, 253] width 1176 height 507
type input "****"
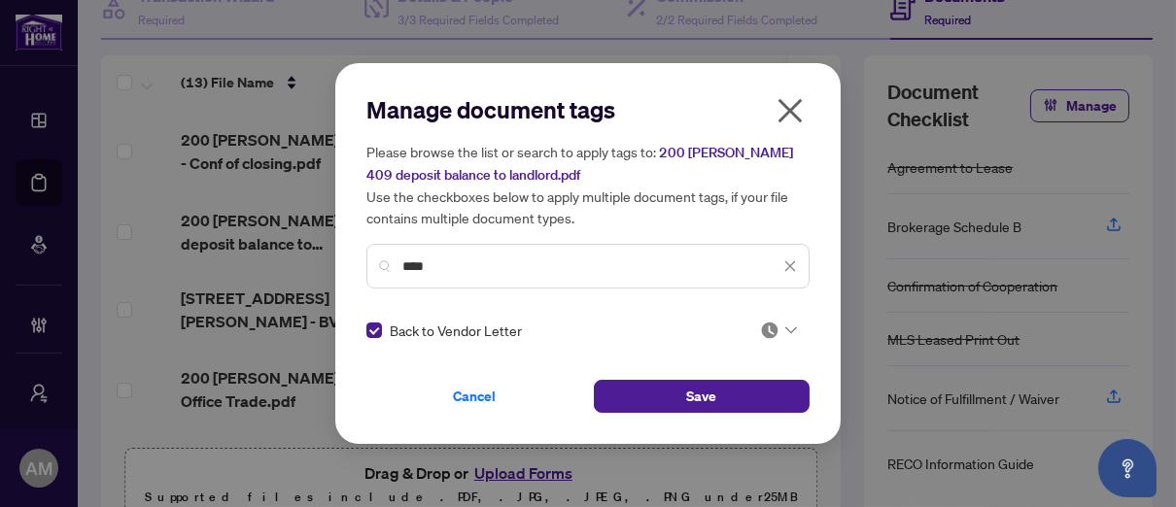
click at [785, 331] on icon at bounding box center [791, 330] width 12 height 7
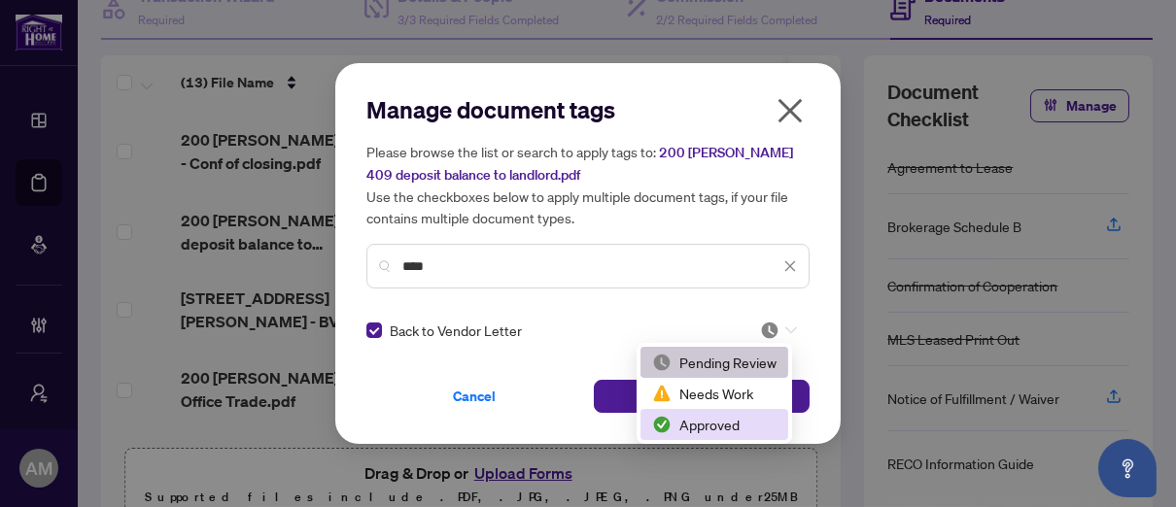
click at [690, 423] on div "Approved" at bounding box center [714, 424] width 124 height 21
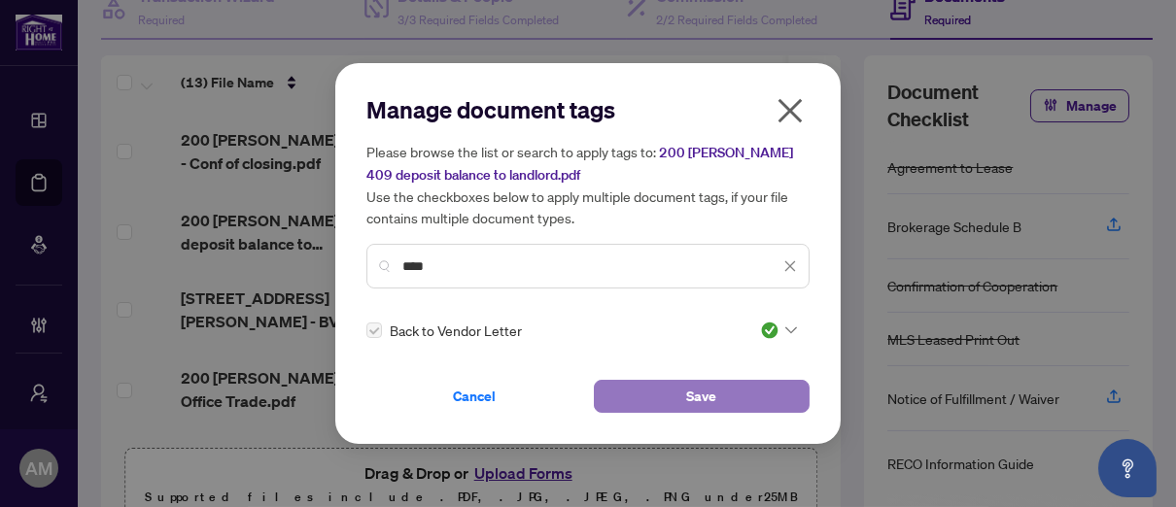
click at [680, 394] on button "Save" at bounding box center [702, 396] width 216 height 33
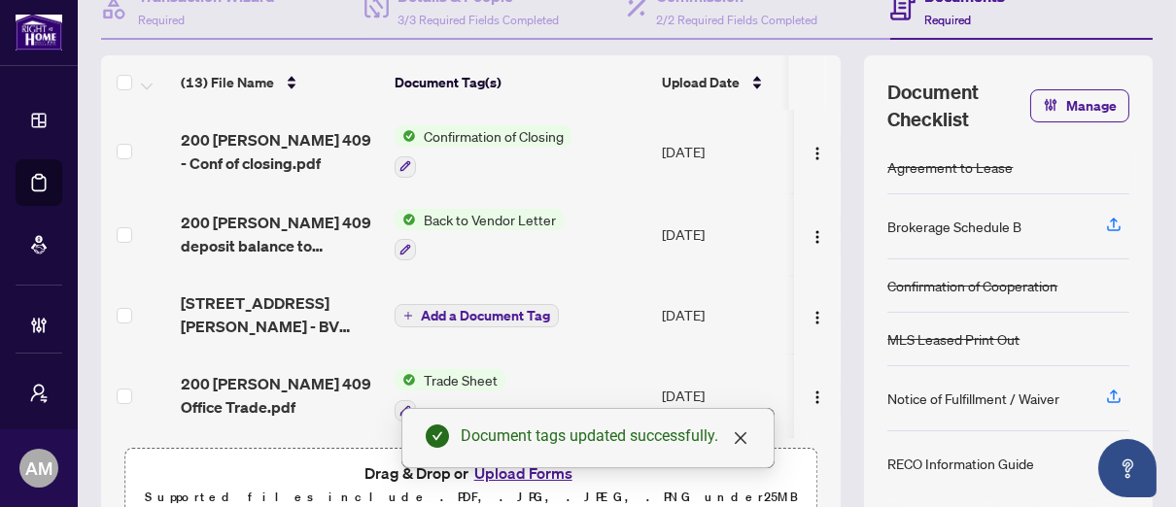
click at [503, 309] on span "Add a Document Tag" at bounding box center [485, 316] width 129 height 14
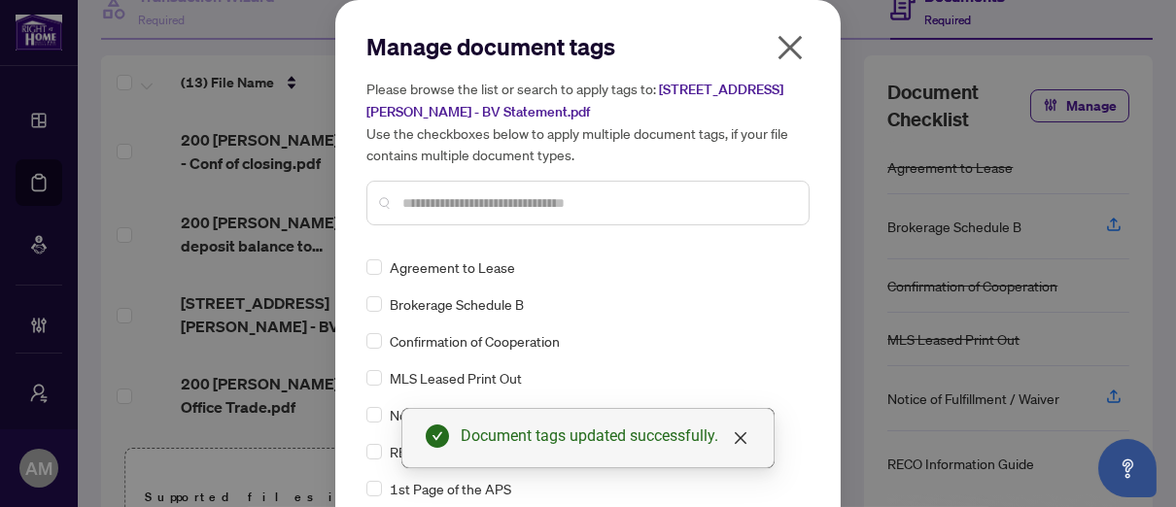
click at [420, 198] on input "text" at bounding box center [597, 202] width 391 height 21
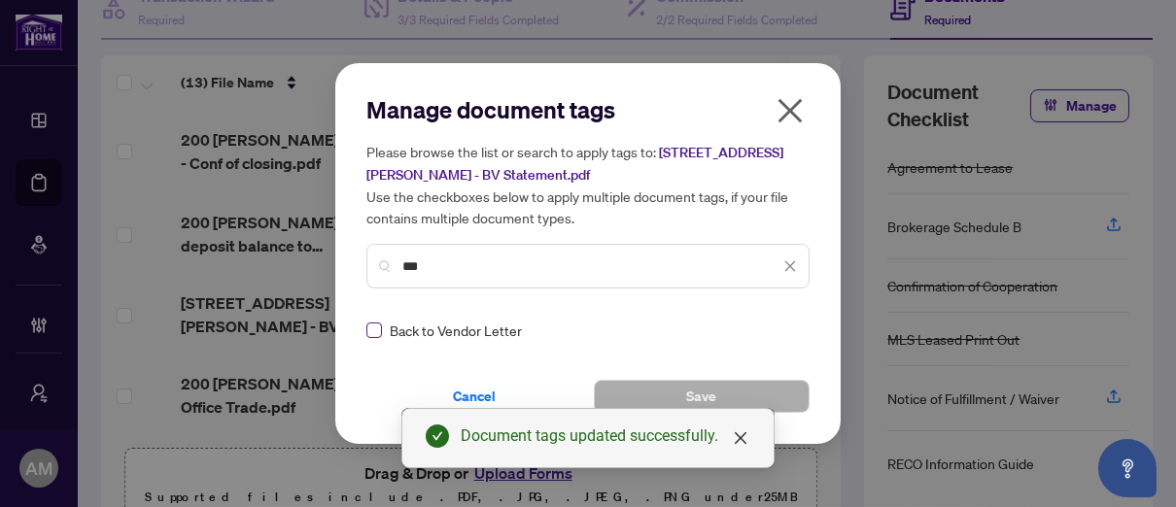
type input "***"
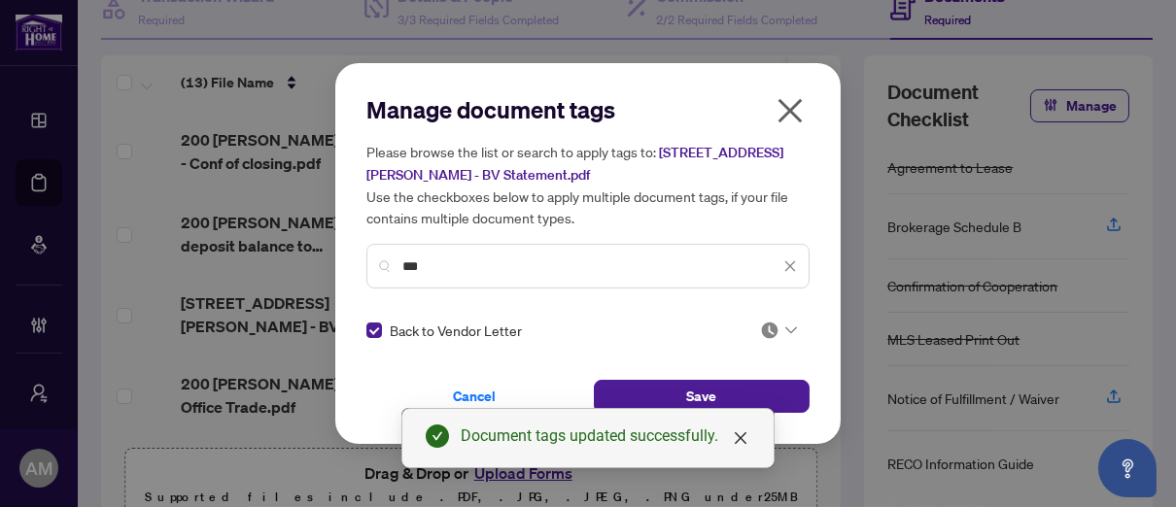
click at [785, 332] on icon at bounding box center [791, 330] width 12 height 8
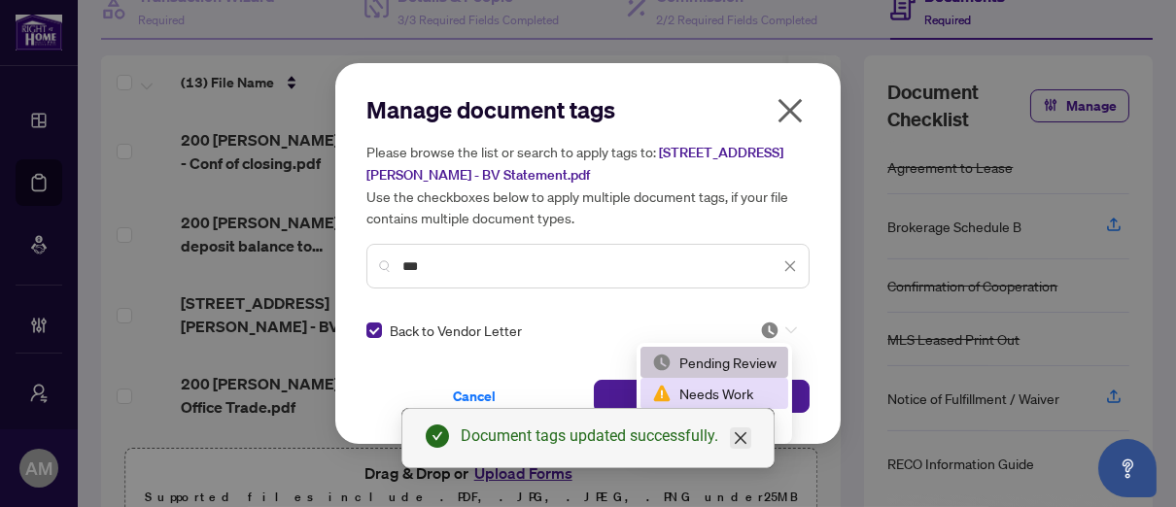
click at [747, 437] on icon "close" at bounding box center [741, 438] width 16 height 16
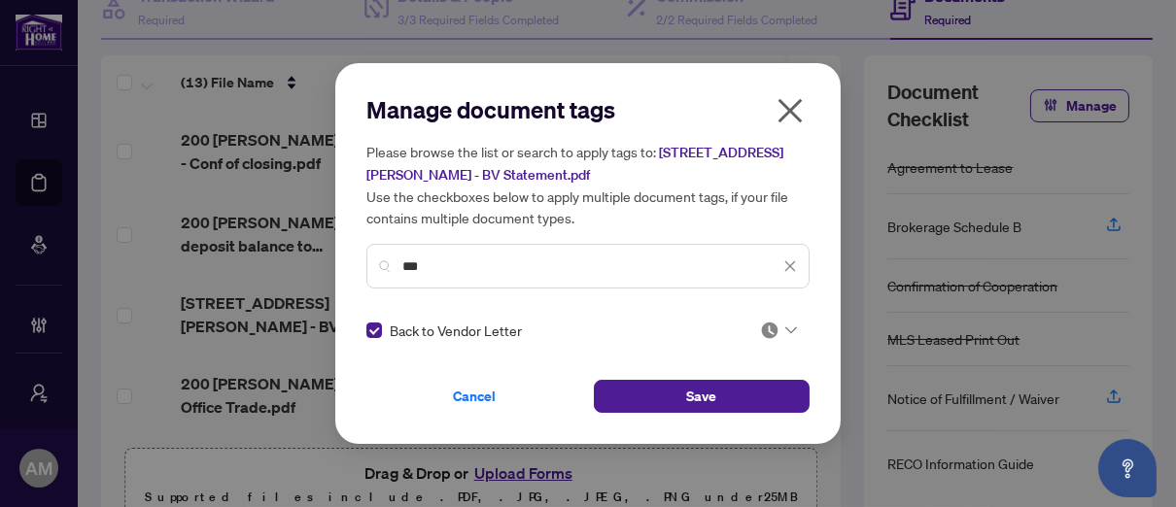
click at [790, 326] on icon at bounding box center [791, 330] width 12 height 8
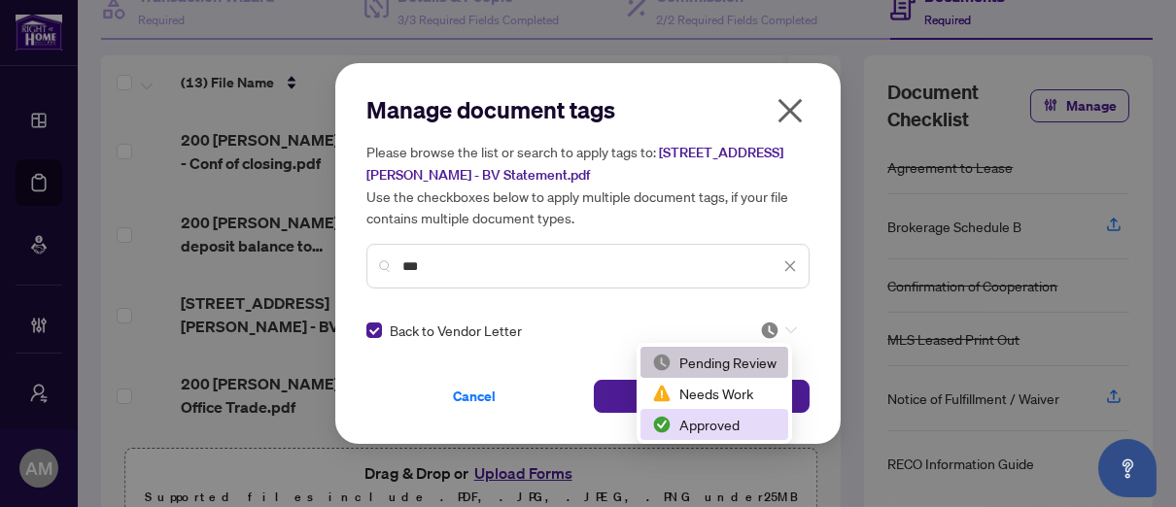
click at [708, 428] on div "Approved" at bounding box center [714, 424] width 124 height 21
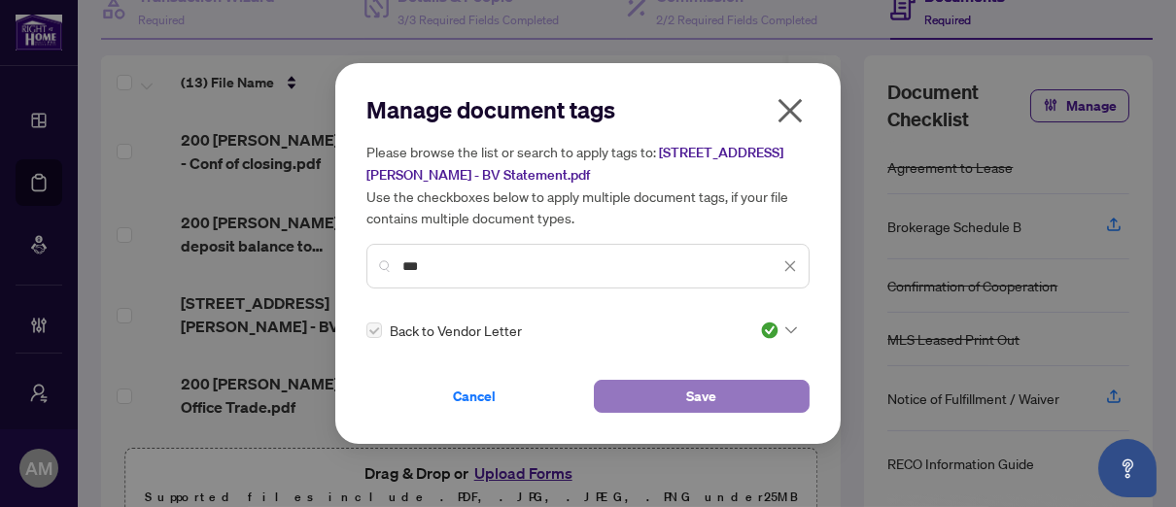
click at [711, 396] on span "Save" at bounding box center [702, 396] width 30 height 31
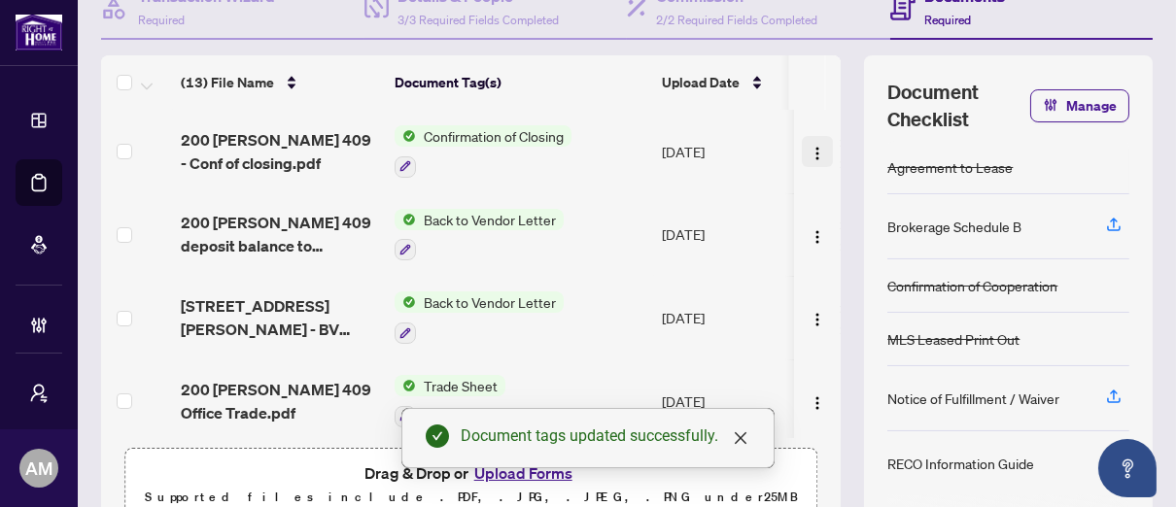
click at [809, 146] on img "button" at bounding box center [817, 154] width 16 height 16
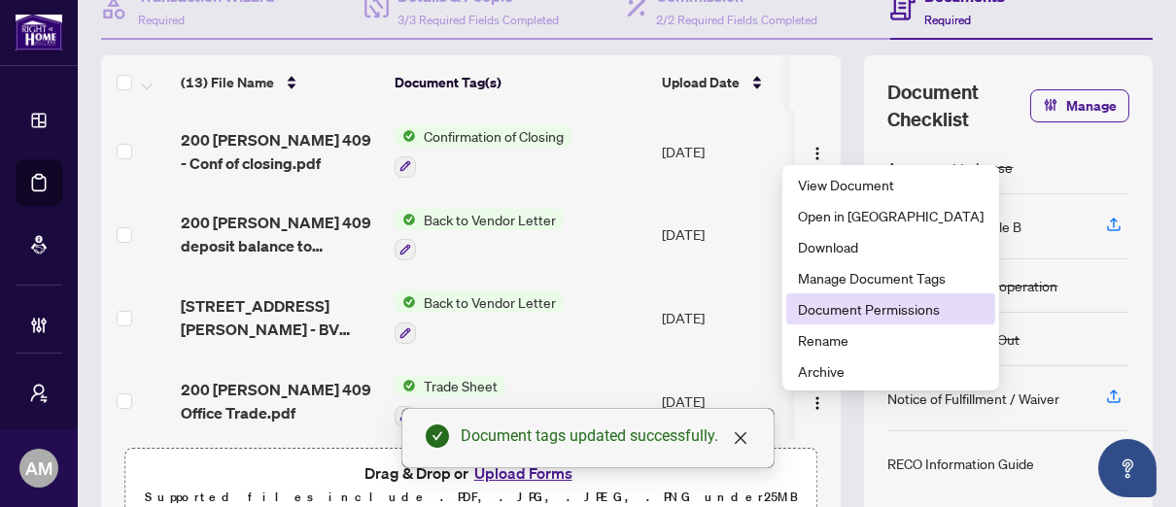
click at [830, 321] on li "Document Permissions" at bounding box center [890, 308] width 209 height 31
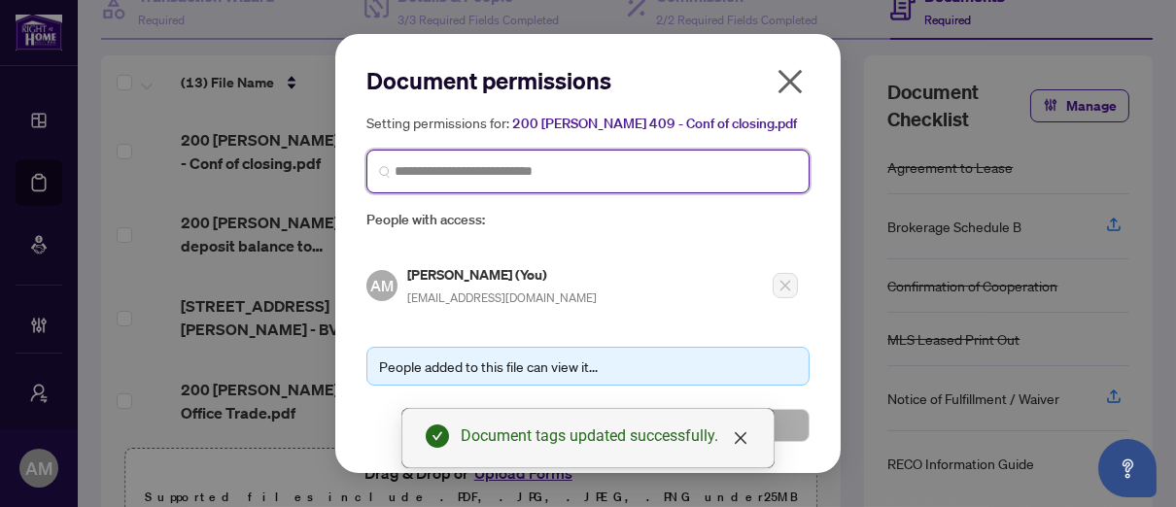
click at [497, 178] on input "search" at bounding box center [596, 171] width 402 height 20
type input "****"
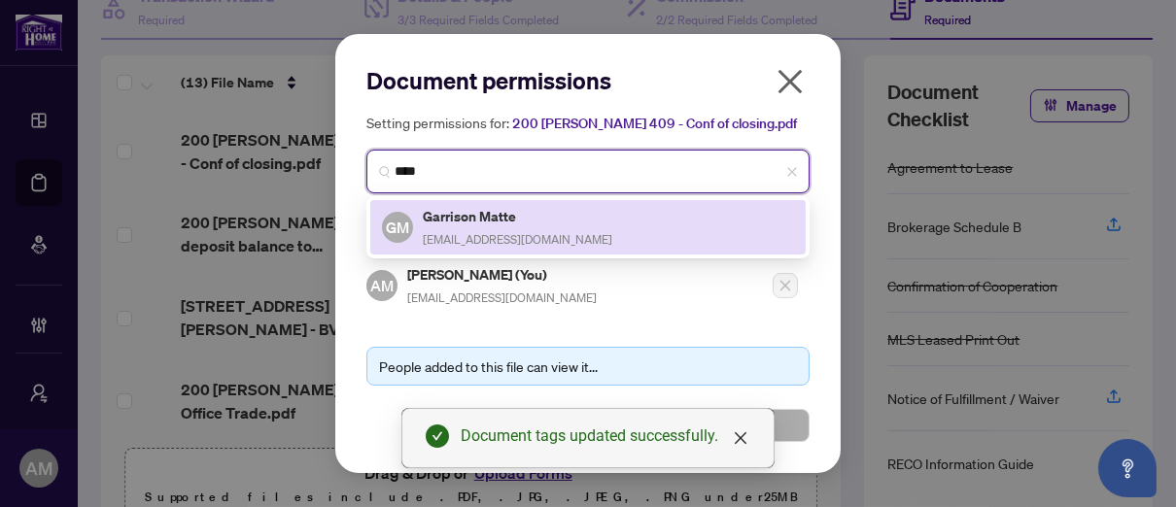
click at [445, 236] on span "[EMAIL_ADDRESS][DOMAIN_NAME]" at bounding box center [517, 239] width 189 height 15
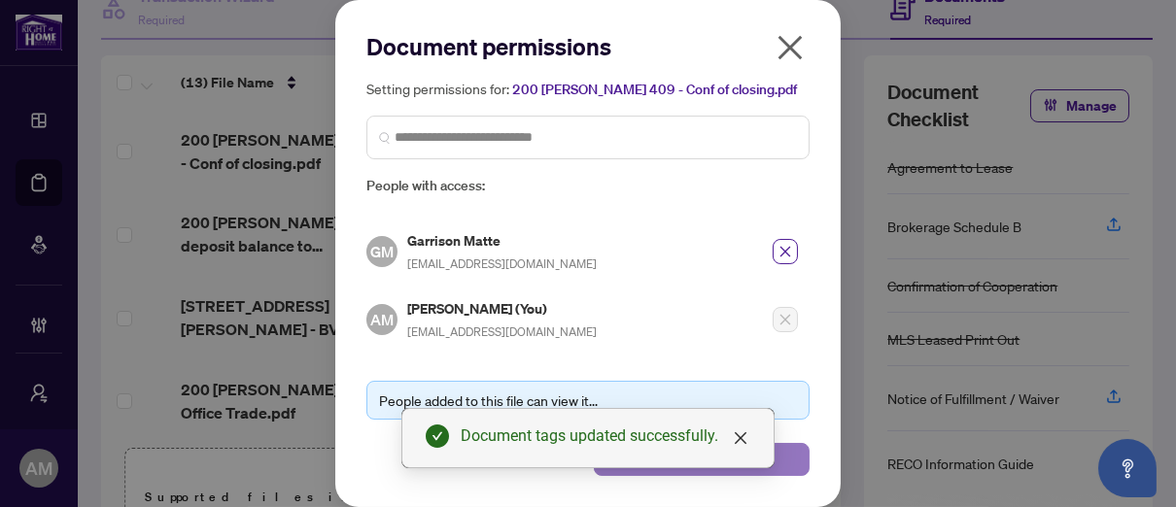
click at [792, 453] on button "Save" at bounding box center [702, 459] width 216 height 33
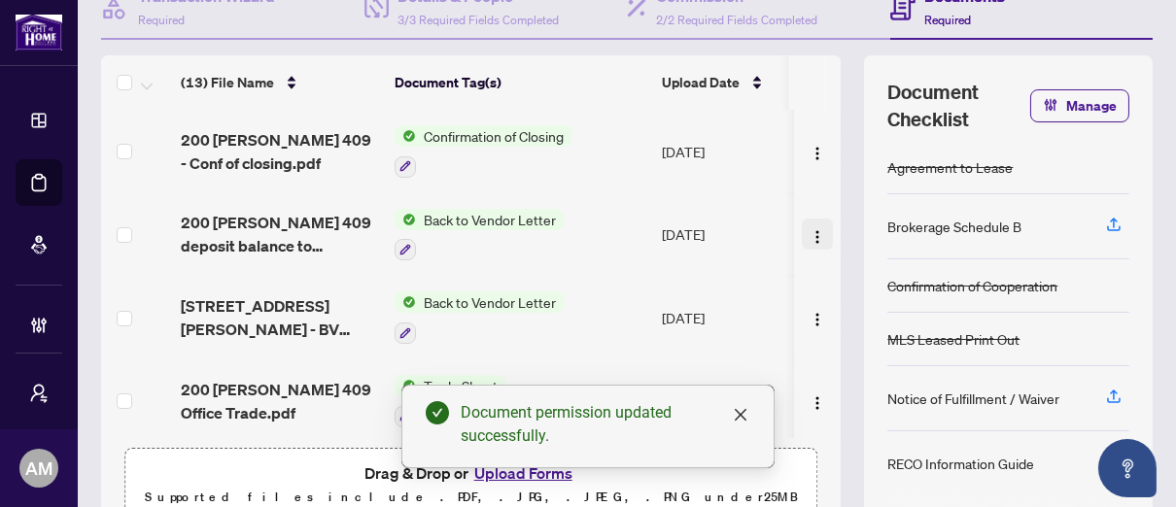
click at [809, 229] on img "button" at bounding box center [817, 237] width 16 height 16
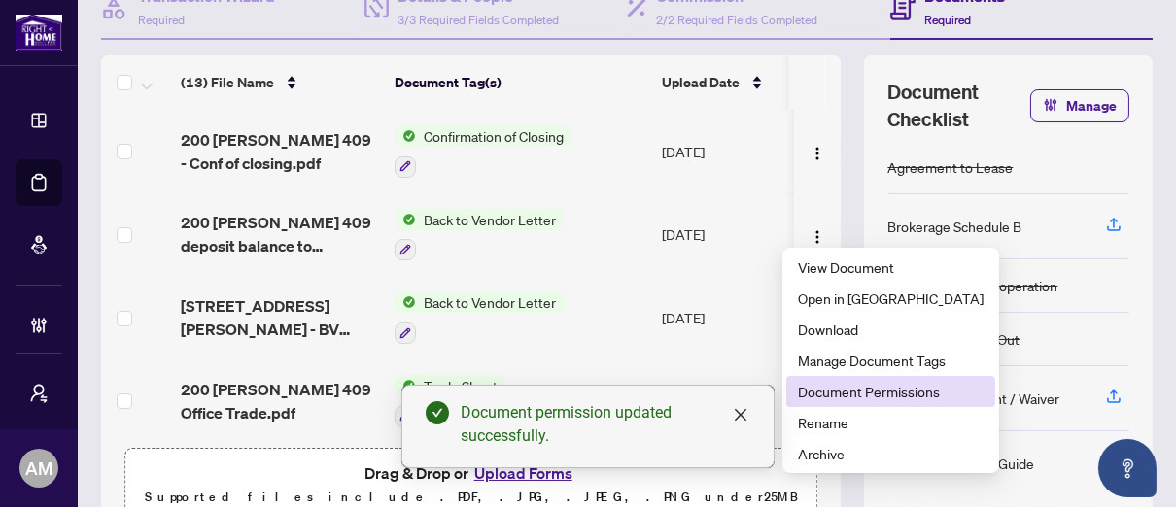
click at [821, 385] on span "Document Permissions" at bounding box center [891, 391] width 186 height 21
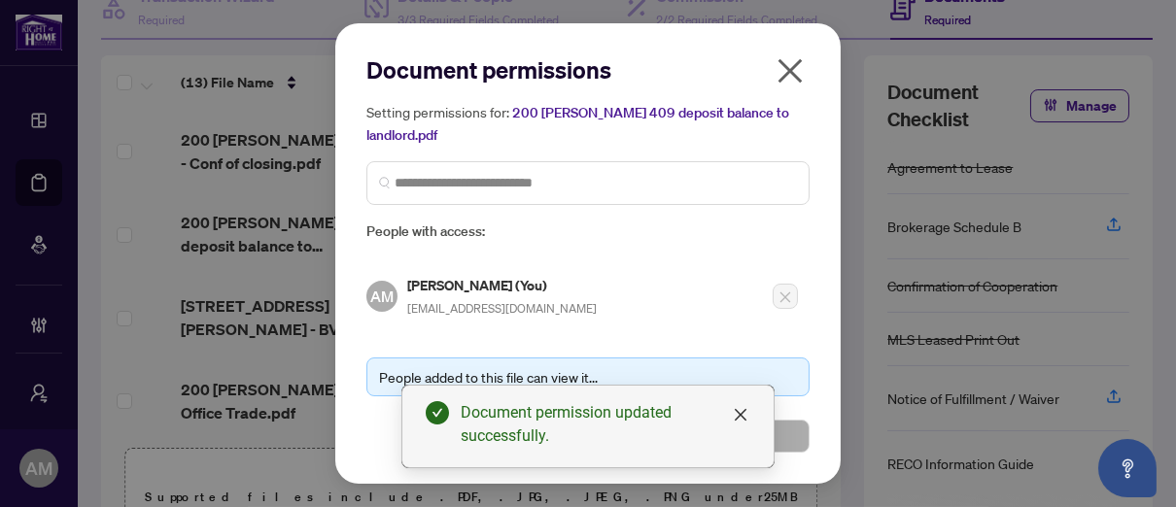
click at [513, 160] on div "Setting permissions for: 200 [PERSON_NAME] 409 deposit balance to landlord.pdf …" at bounding box center [587, 172] width 443 height 142
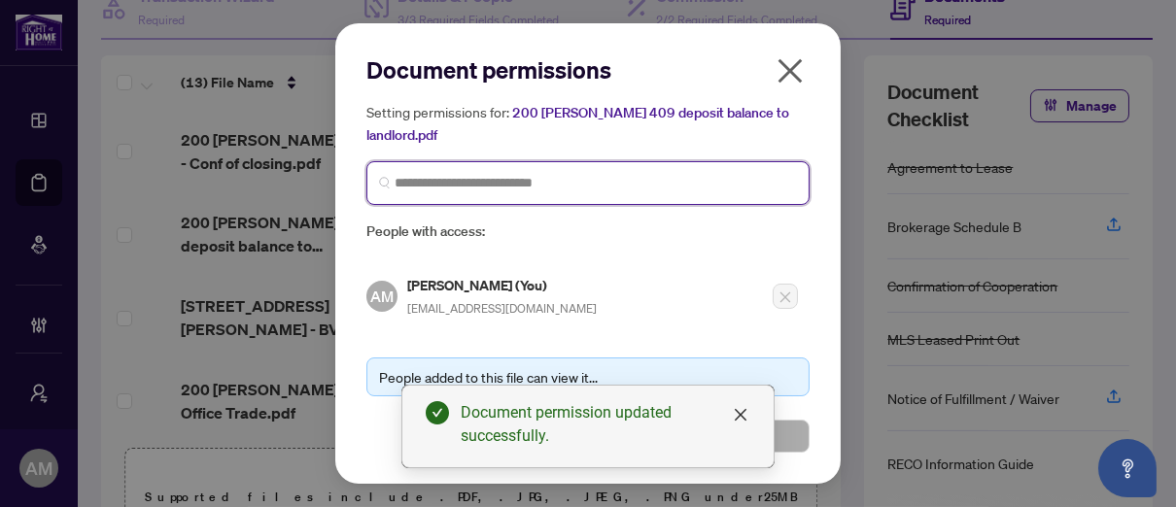
click at [511, 177] on input "search" at bounding box center [596, 183] width 402 height 20
type input "****"
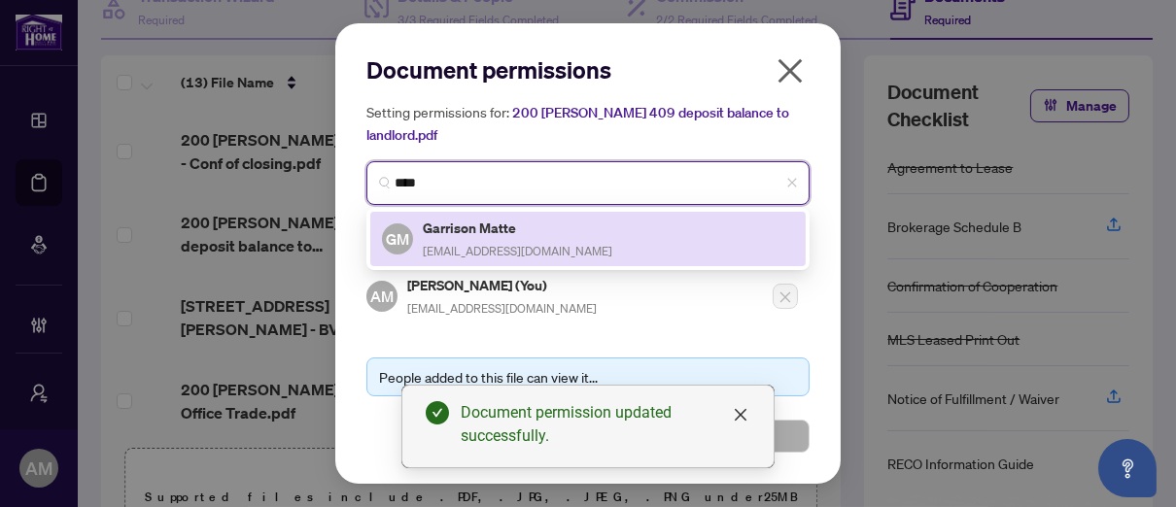
click at [507, 254] on span "[EMAIL_ADDRESS][DOMAIN_NAME]" at bounding box center [517, 251] width 189 height 15
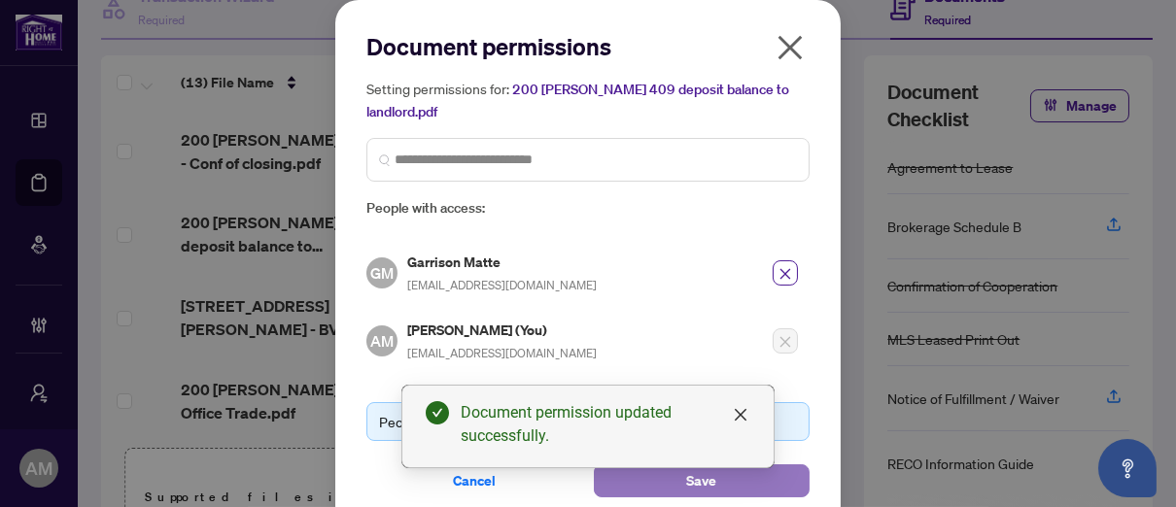
click at [775, 474] on button "Save" at bounding box center [702, 480] width 216 height 33
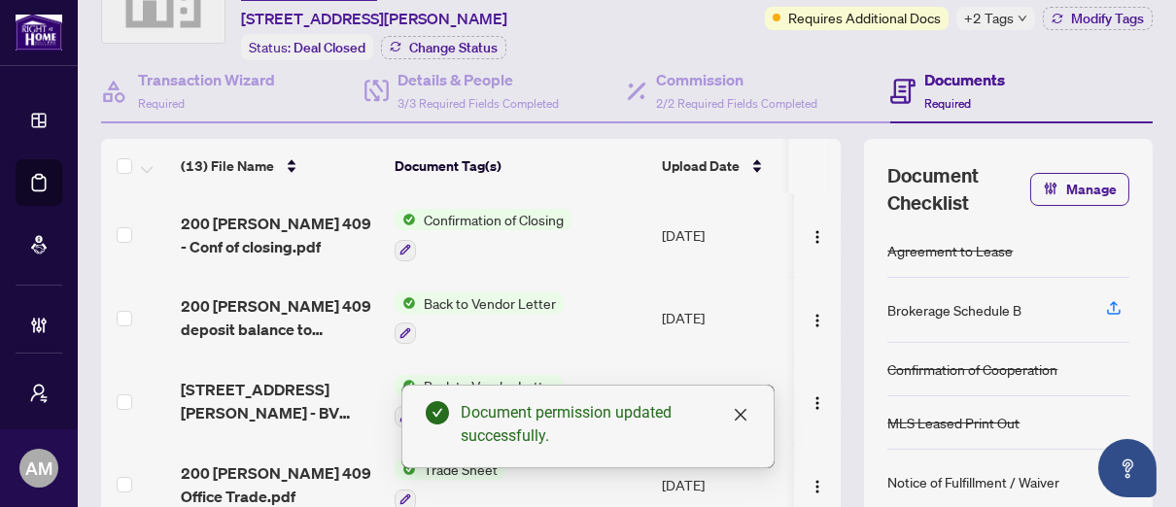
scroll to position [194, 0]
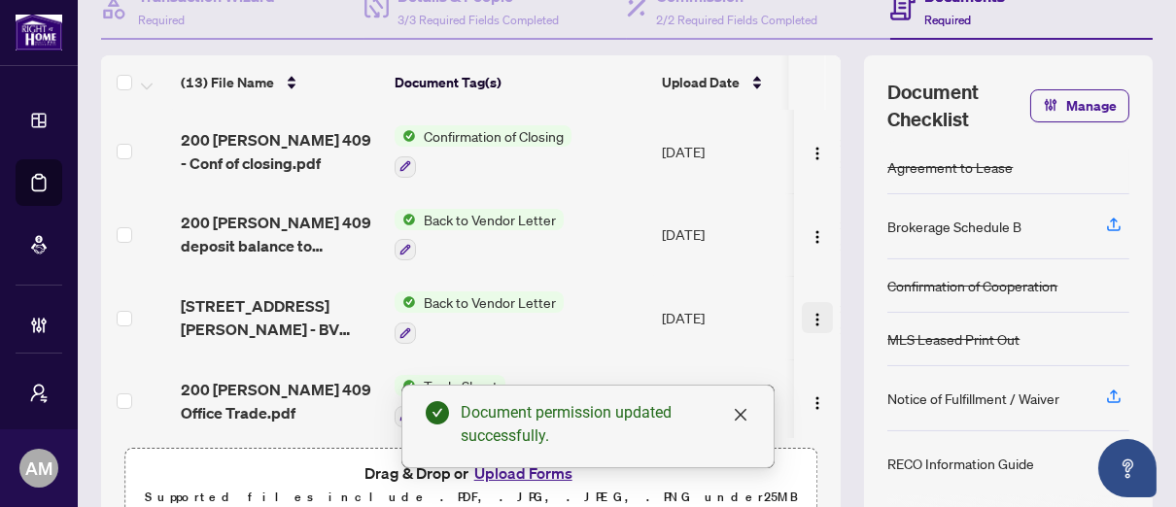
click at [809, 314] on img "button" at bounding box center [817, 320] width 16 height 16
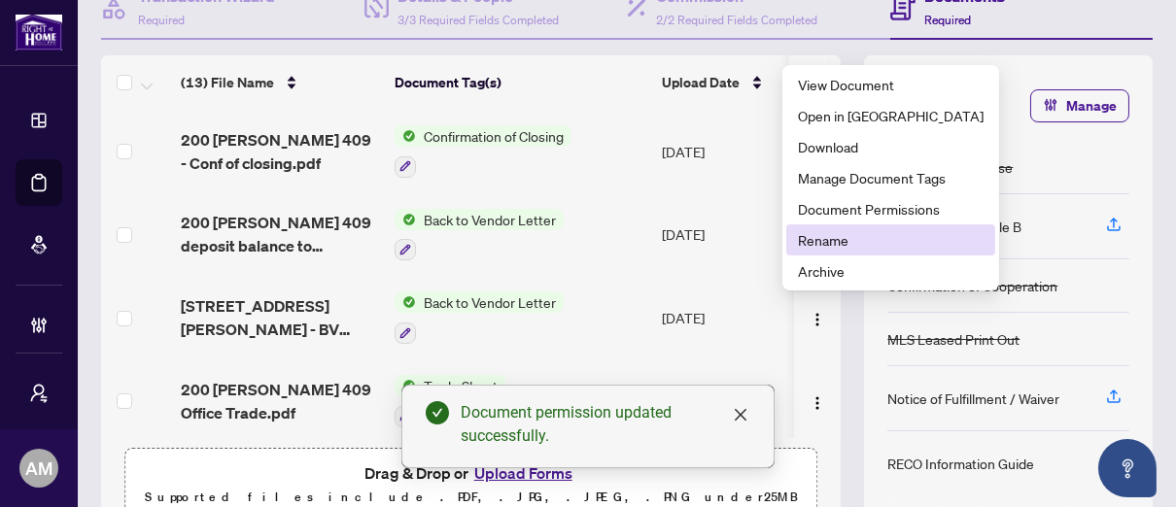
click at [820, 247] on span "Rename" at bounding box center [891, 239] width 186 height 21
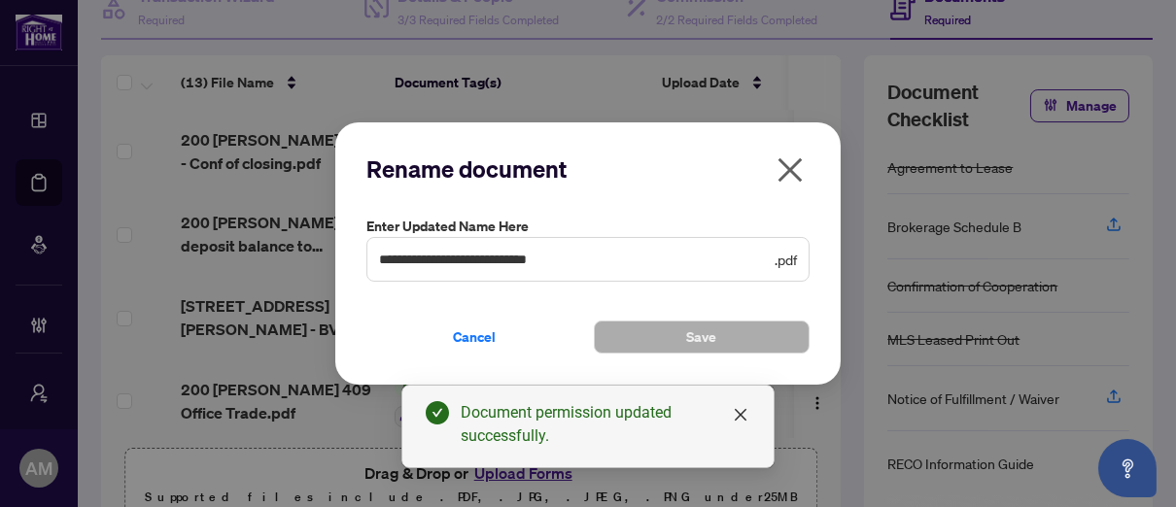
click at [797, 171] on icon "close" at bounding box center [789, 169] width 31 height 31
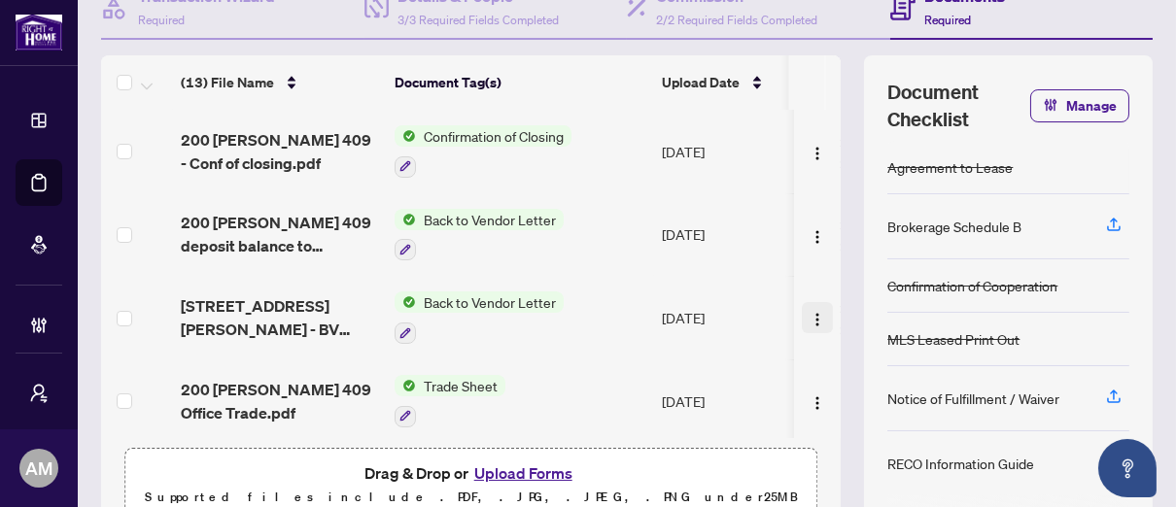
click at [809, 313] on img "button" at bounding box center [817, 320] width 16 height 16
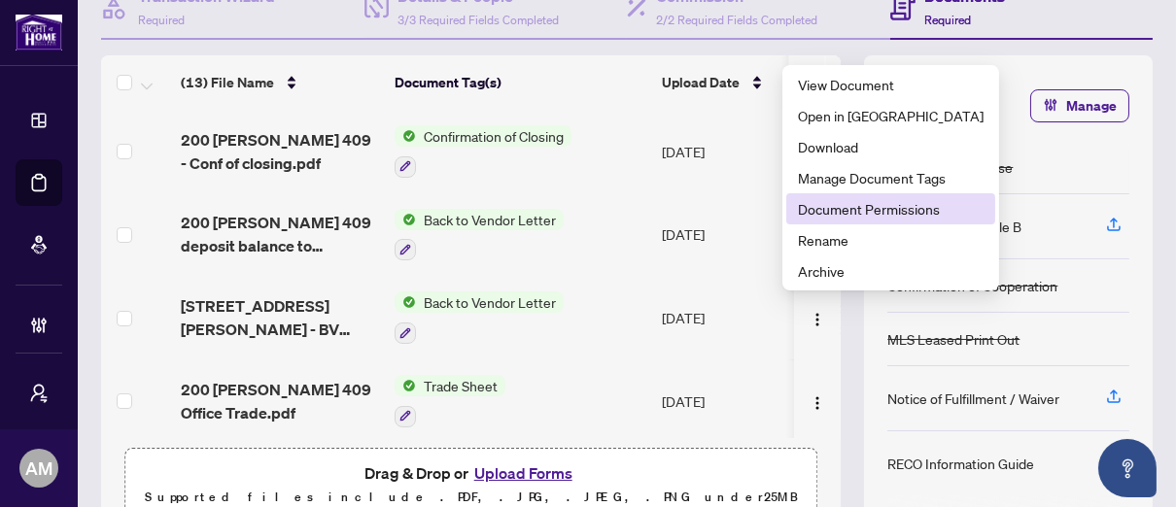
click at [820, 207] on span "Document Permissions" at bounding box center [891, 208] width 186 height 21
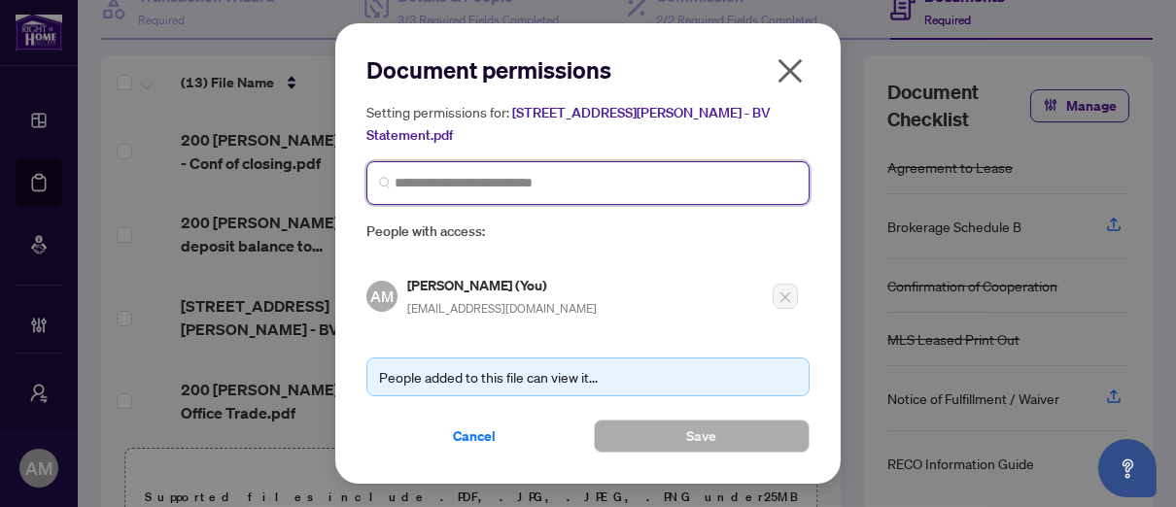
click at [556, 173] on input "search" at bounding box center [596, 183] width 402 height 20
type input "****"
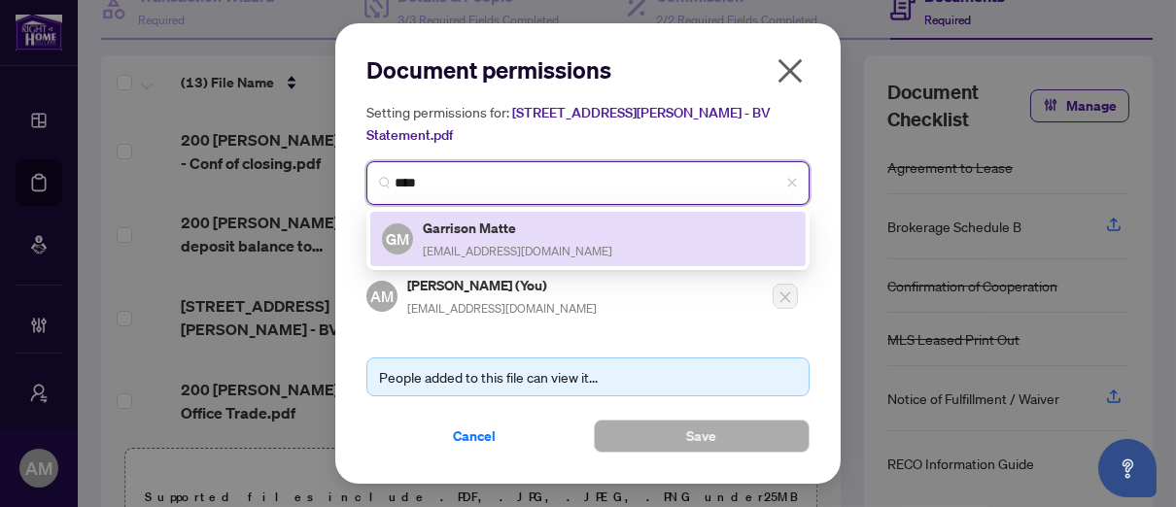
click at [435, 244] on span "[EMAIL_ADDRESS][DOMAIN_NAME]" at bounding box center [517, 251] width 189 height 15
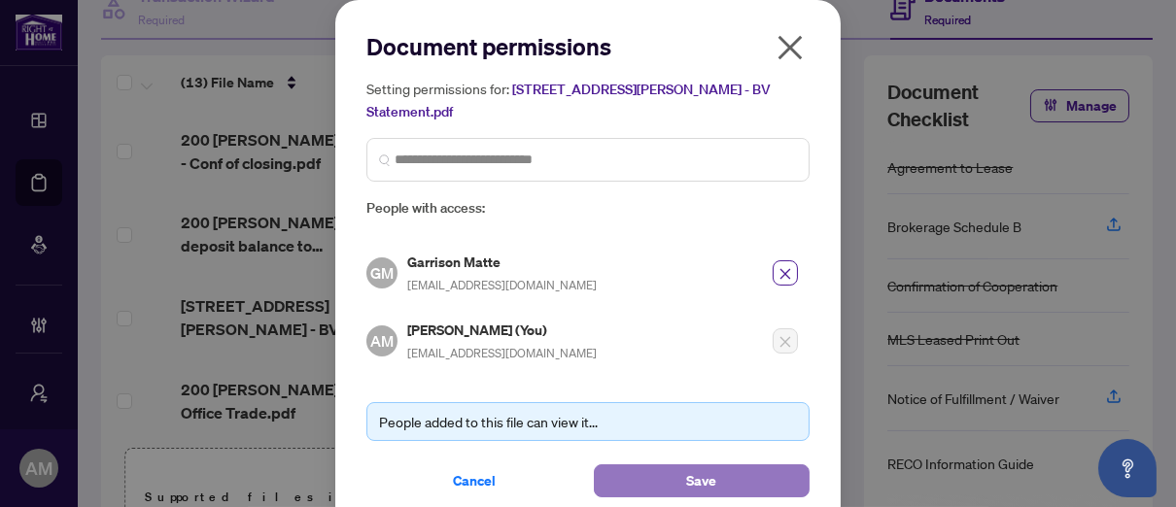
click at [670, 464] on button "Save" at bounding box center [702, 480] width 216 height 33
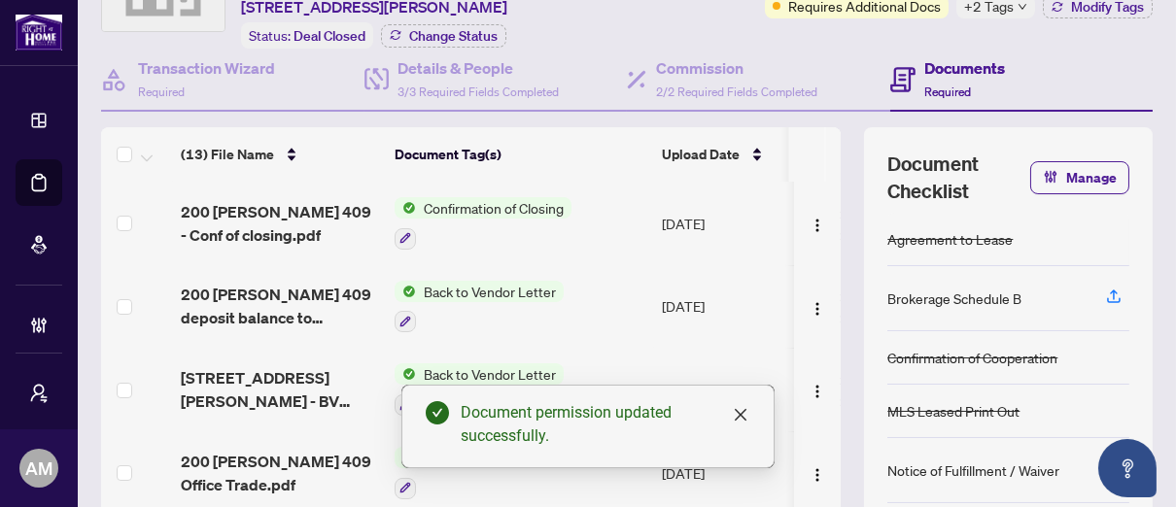
scroll to position [97, 0]
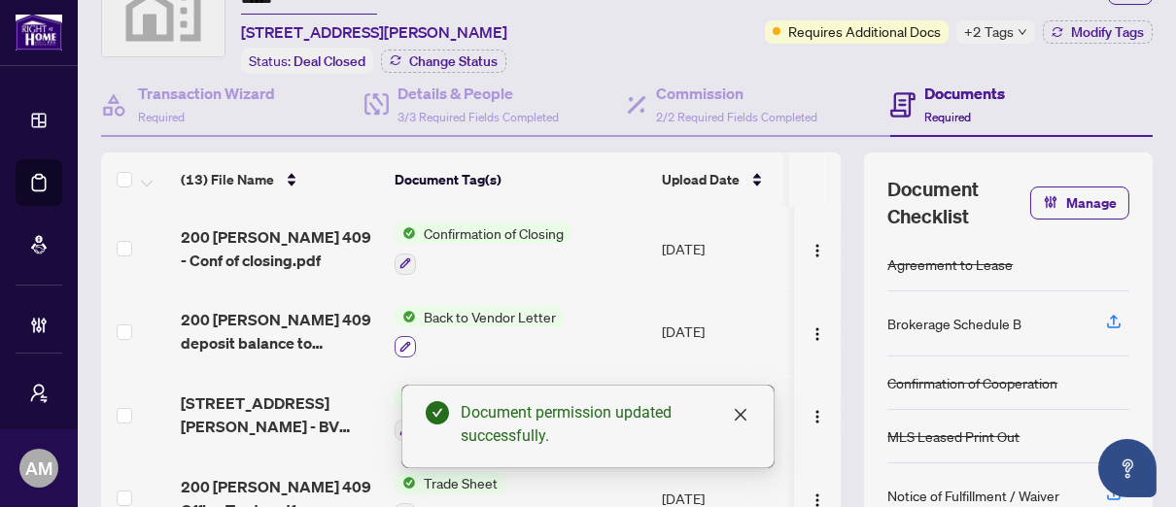
click at [406, 336] on button "button" at bounding box center [405, 346] width 21 height 21
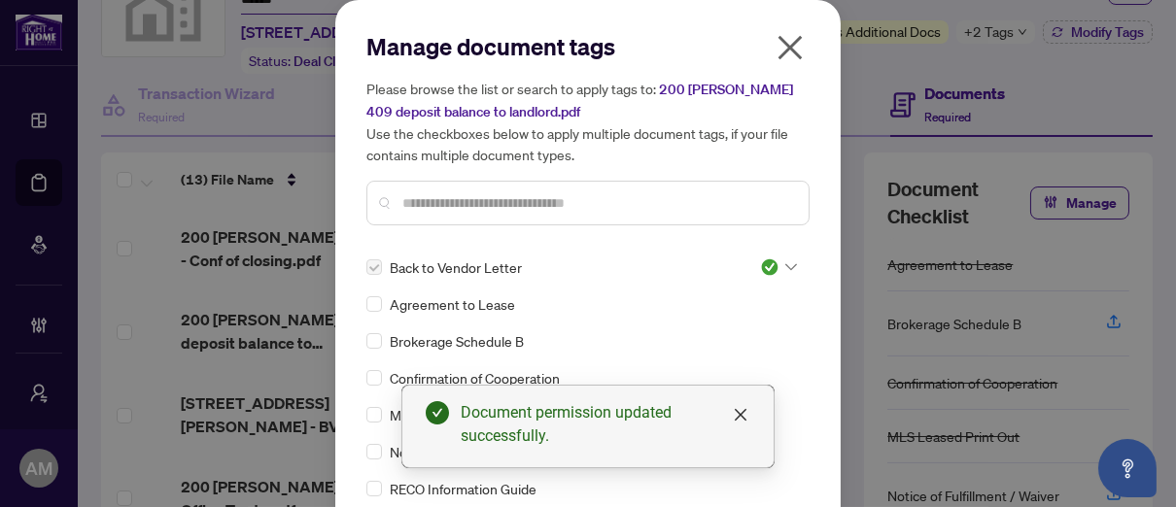
click at [463, 262] on span "Back to Vendor Letter" at bounding box center [456, 267] width 132 height 21
click at [477, 206] on input "text" at bounding box center [597, 202] width 391 height 21
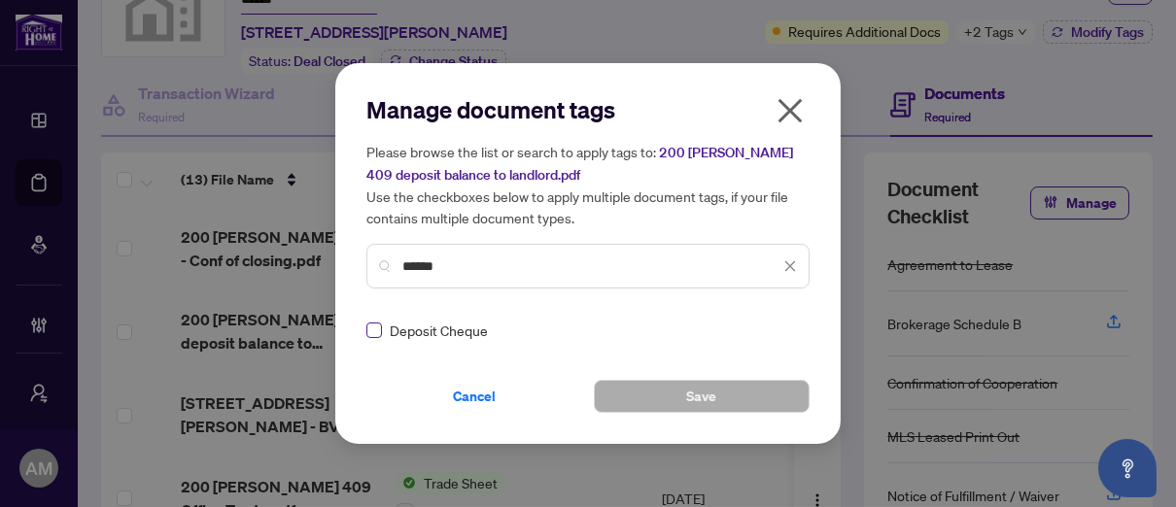
type input "******"
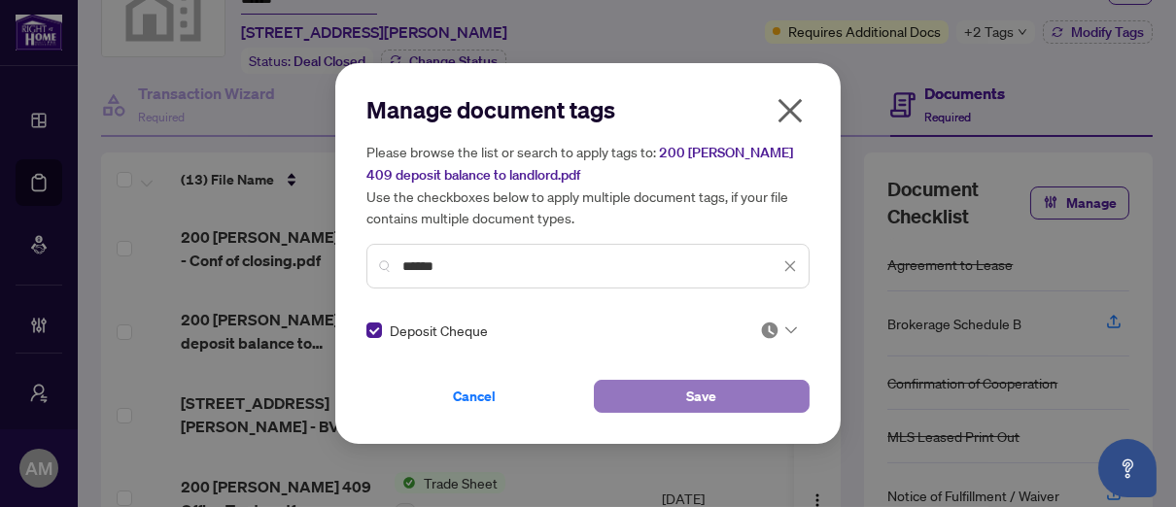
click at [750, 388] on button "Save" at bounding box center [702, 396] width 216 height 33
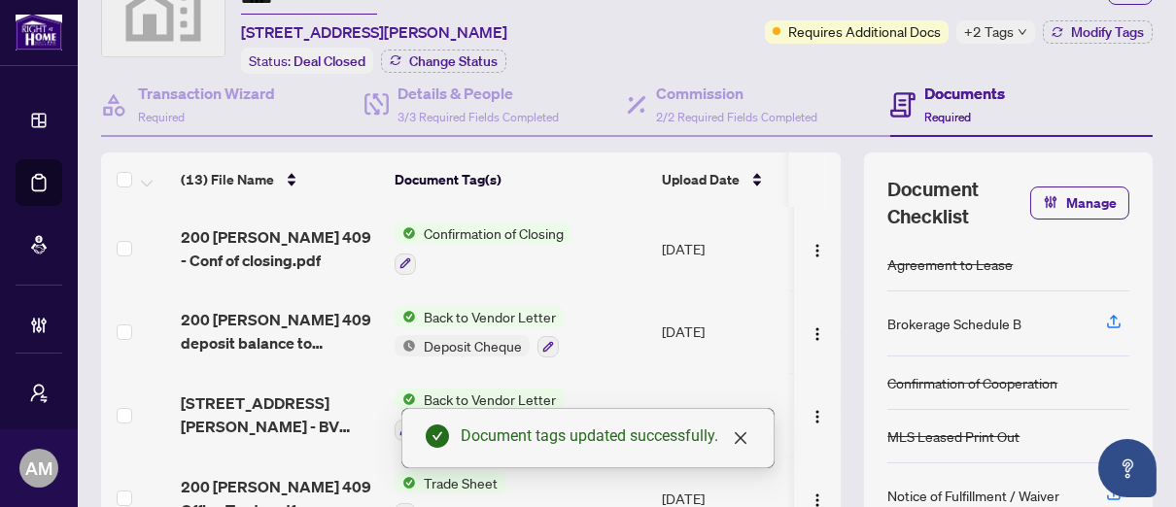
click at [558, 342] on div "Deposit Cheque" at bounding box center [479, 346] width 169 height 23
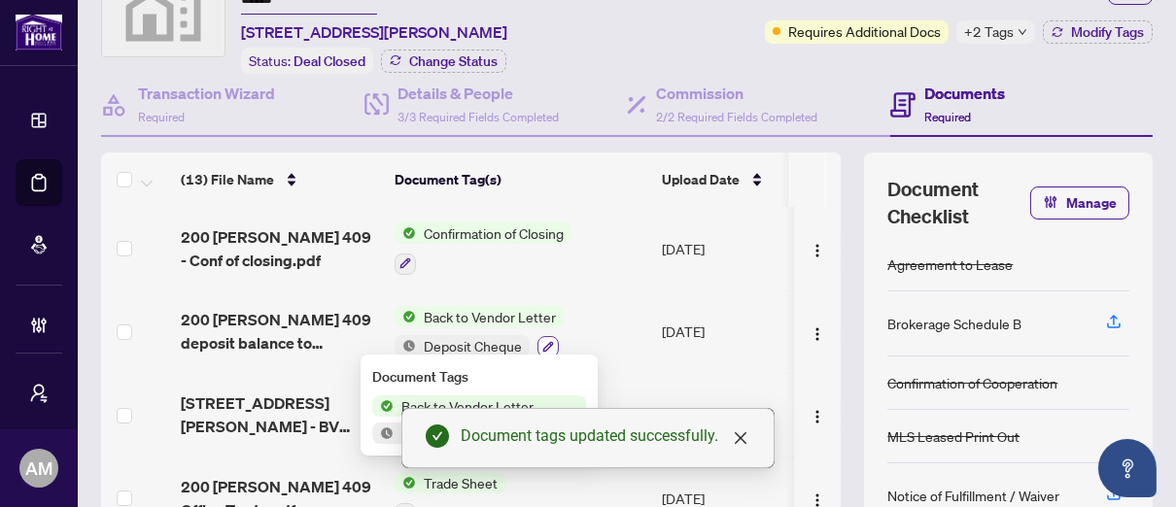
click at [549, 341] on icon "button" at bounding box center [548, 347] width 12 height 12
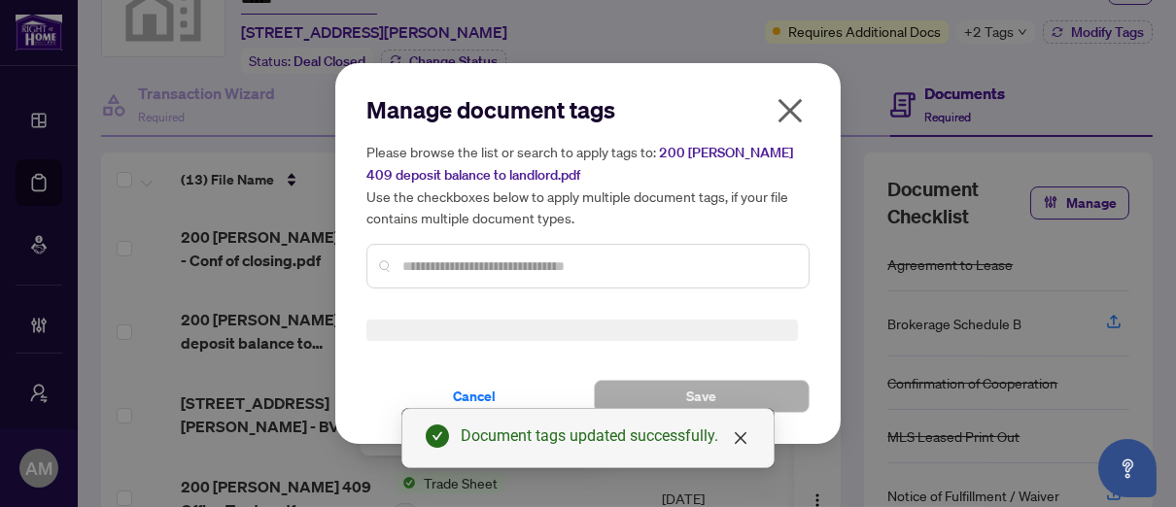
click at [803, 120] on div "Manage document tags Please browse the list or search to apply tags to: 200 [PE…" at bounding box center [587, 253] width 505 height 381
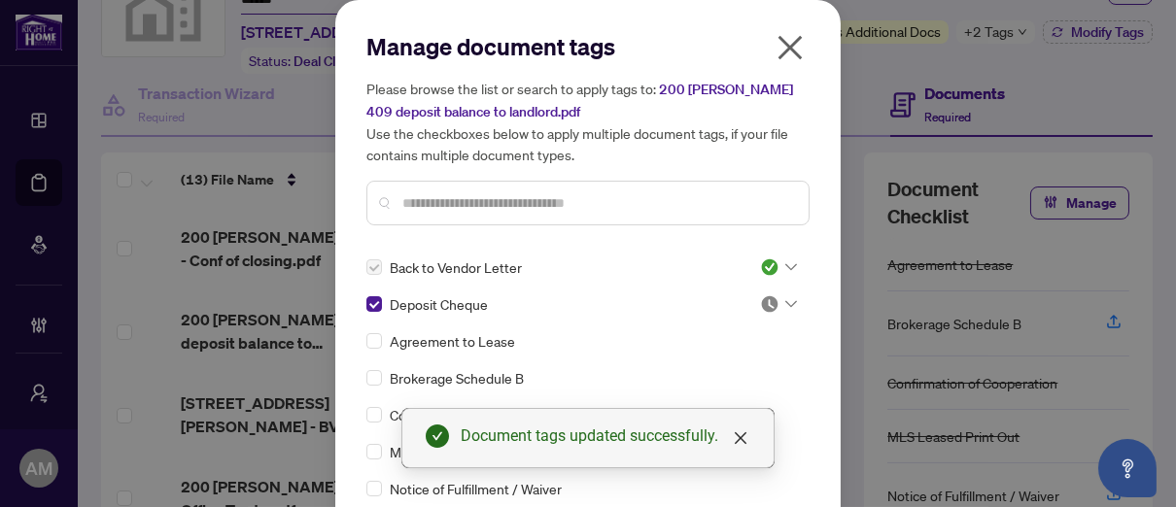
click at [785, 304] on icon at bounding box center [791, 304] width 12 height 8
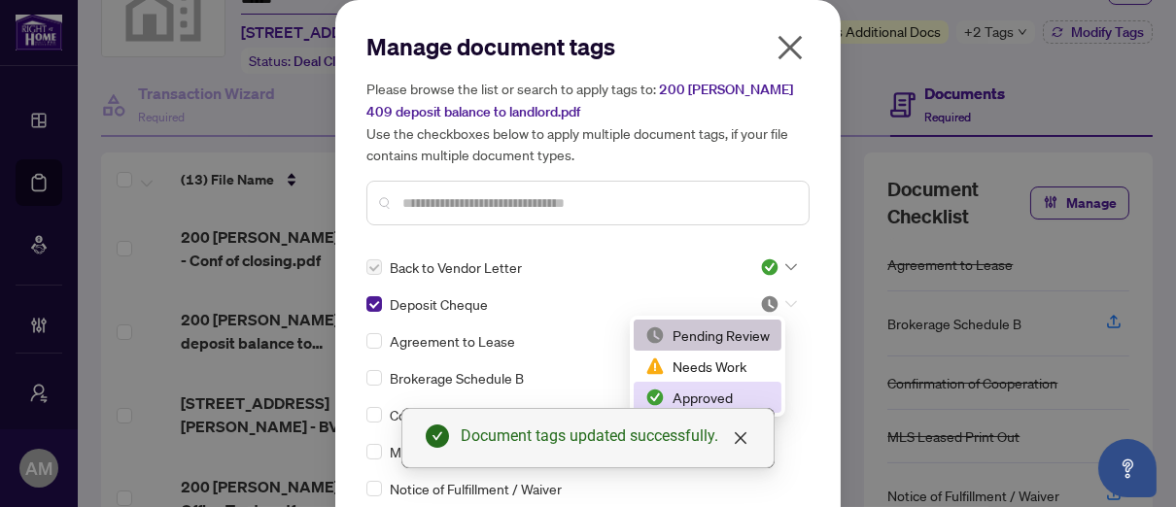
click at [668, 401] on div "Approved" at bounding box center [707, 397] width 124 height 21
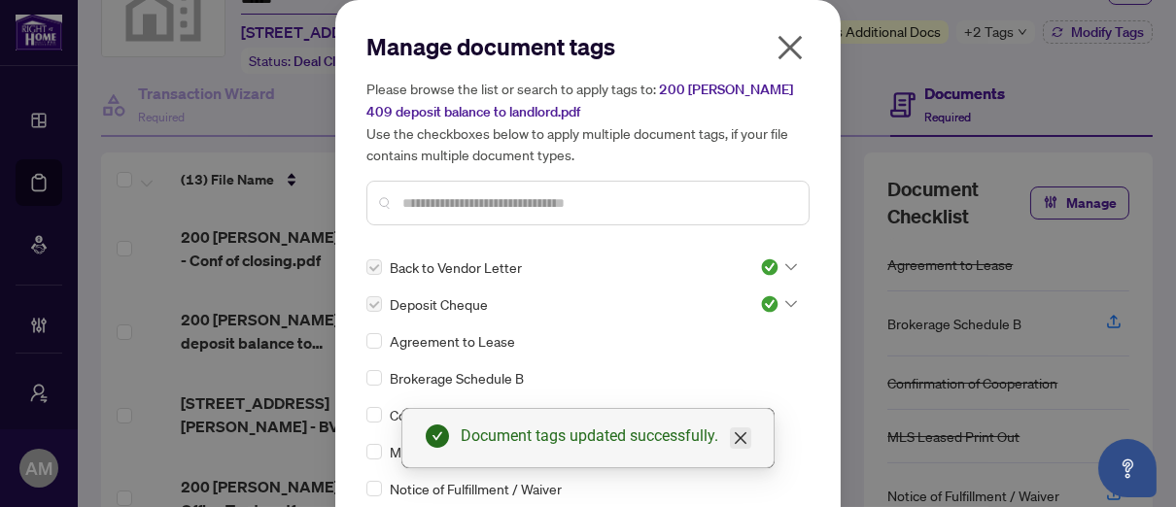
click at [747, 444] on icon "close" at bounding box center [741, 438] width 16 height 16
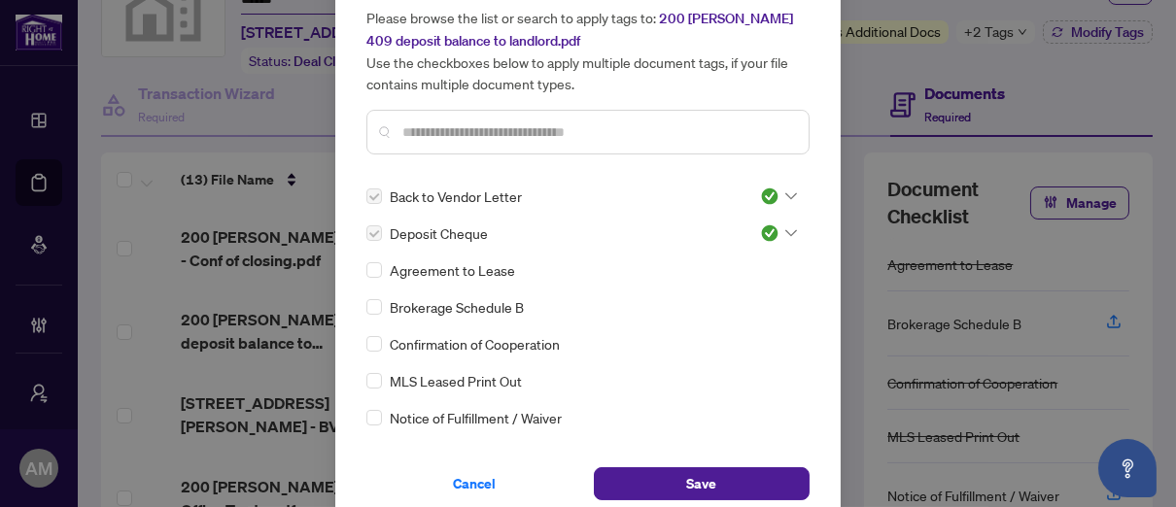
scroll to position [92, 0]
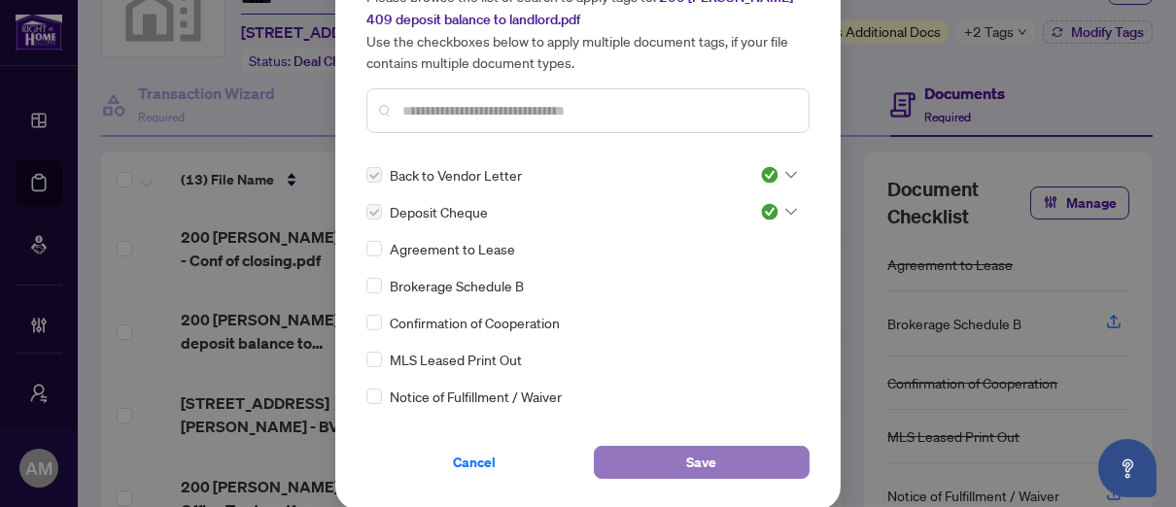
click at [719, 467] on button "Save" at bounding box center [702, 462] width 216 height 33
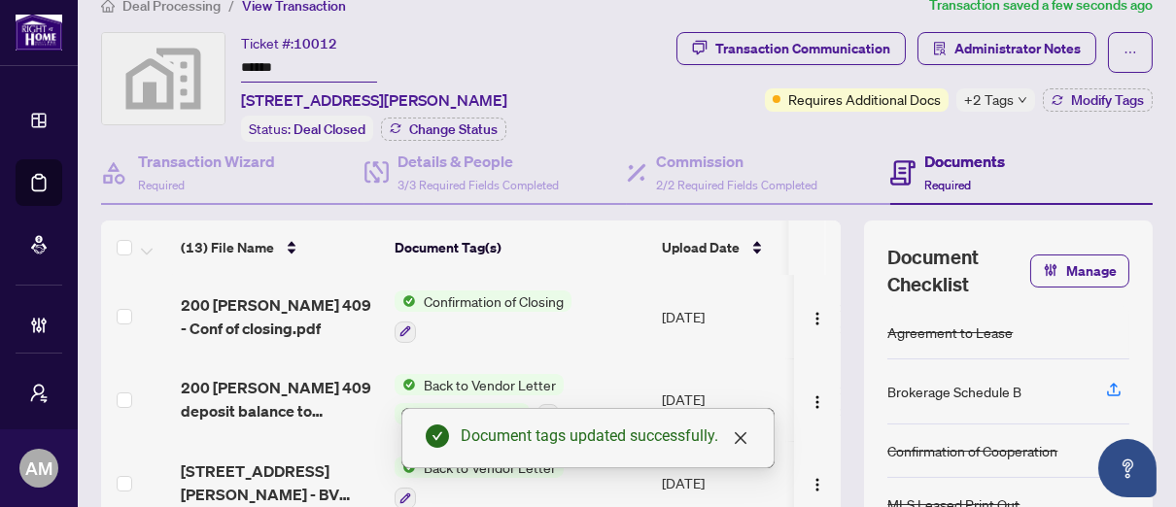
scroll to position [0, 0]
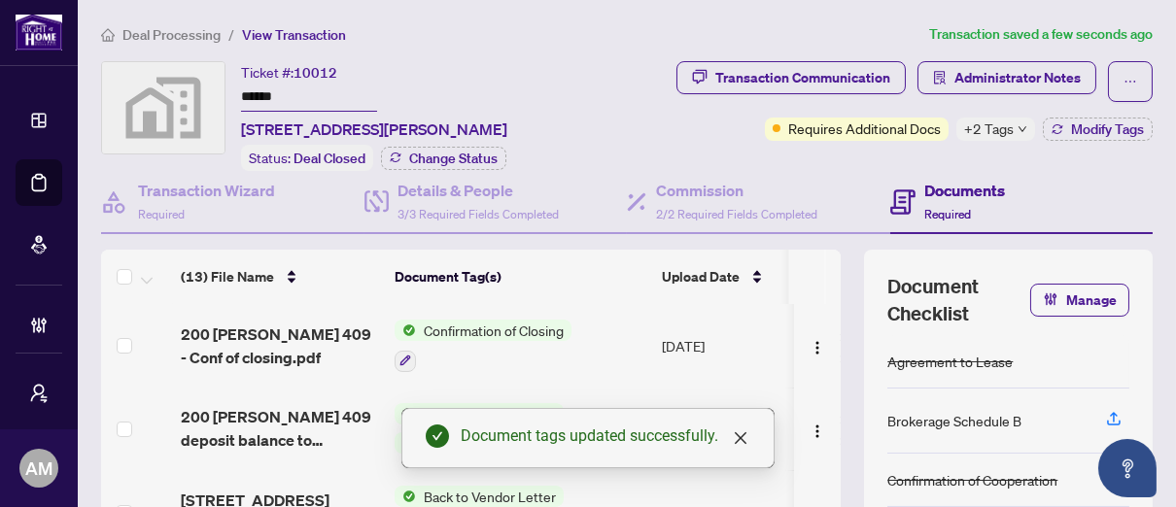
click at [998, 126] on span "+2 Tags" at bounding box center [989, 129] width 50 height 22
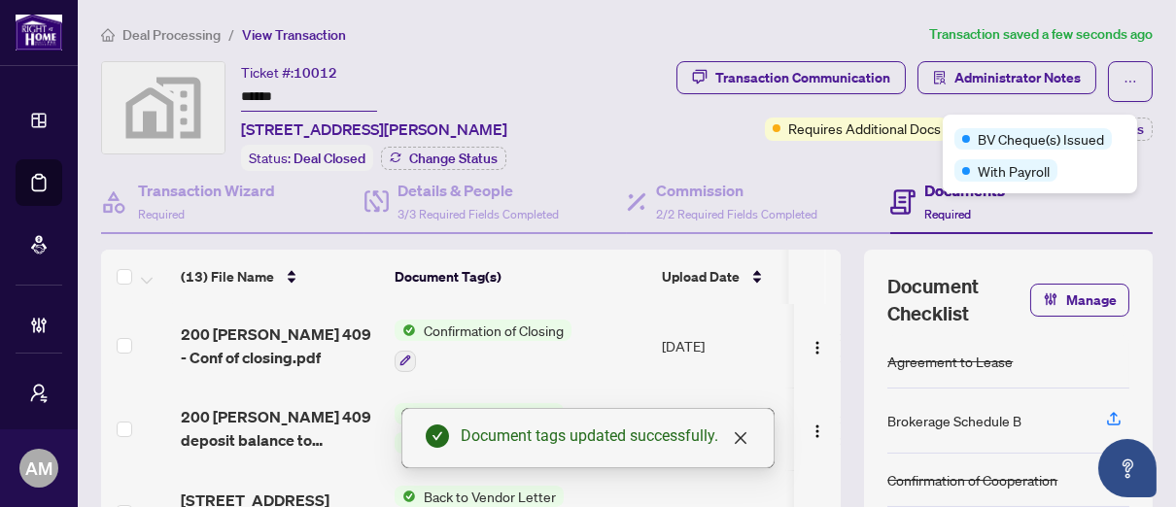
click at [176, 38] on span "Deal Processing" at bounding box center [171, 34] width 98 height 17
